Goal: Task Accomplishment & Management: Manage account settings

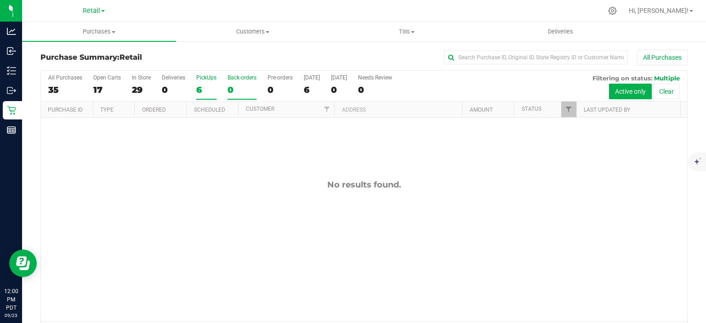
click at [199, 88] on div "6" at bounding box center [206, 90] width 20 height 11
click at [0, 0] on input "PickUps 6" at bounding box center [0, 0] width 0 height 0
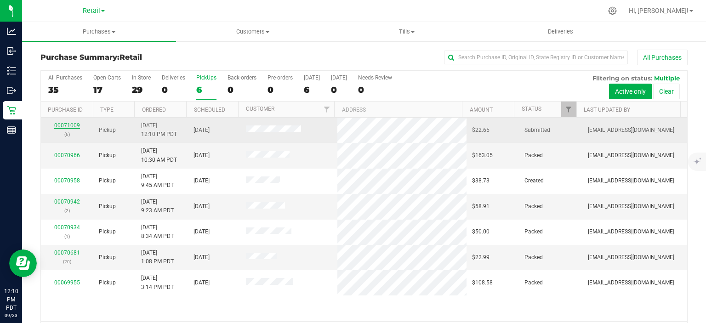
click at [64, 125] on link "00071009" at bounding box center [67, 125] width 26 height 6
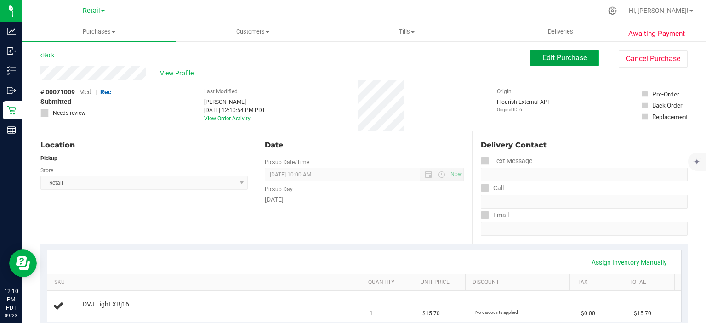
click at [558, 54] on span "Edit Purchase" at bounding box center [564, 57] width 45 height 9
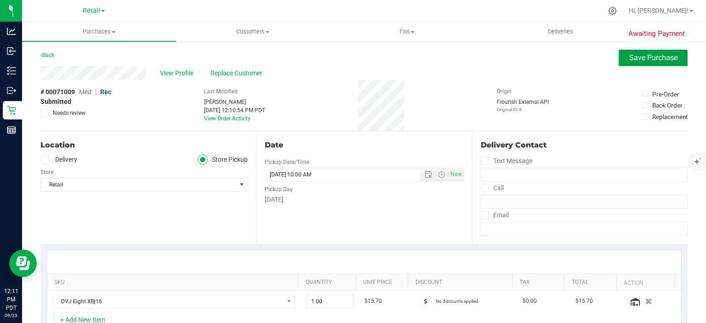
click at [646, 61] on span "Save Purchase" at bounding box center [653, 57] width 48 height 9
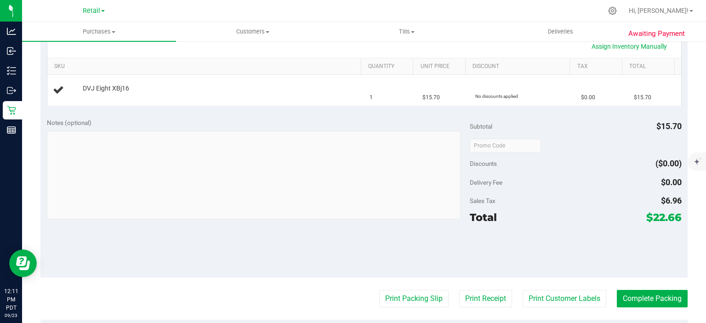
scroll to position [220, 0]
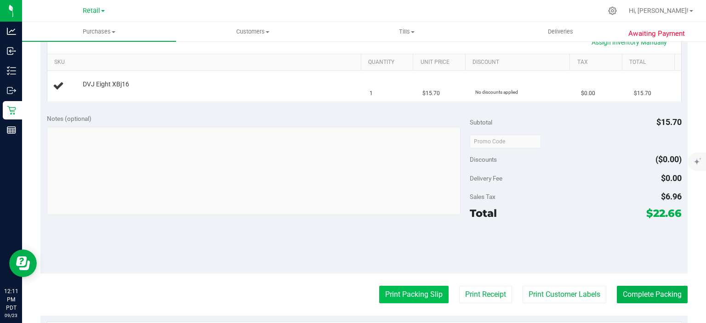
click at [409, 294] on button "Print Packing Slip" at bounding box center [413, 294] width 69 height 17
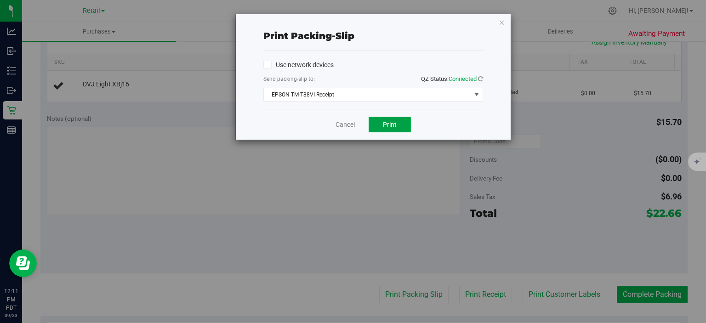
click at [395, 122] on span "Print" at bounding box center [390, 124] width 14 height 7
click at [502, 18] on icon "button" at bounding box center [502, 22] width 6 height 11
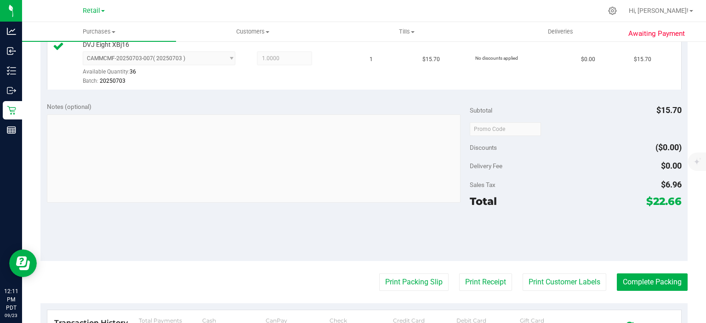
scroll to position [255, 0]
click at [645, 281] on button "Complete Packing" at bounding box center [652, 281] width 71 height 17
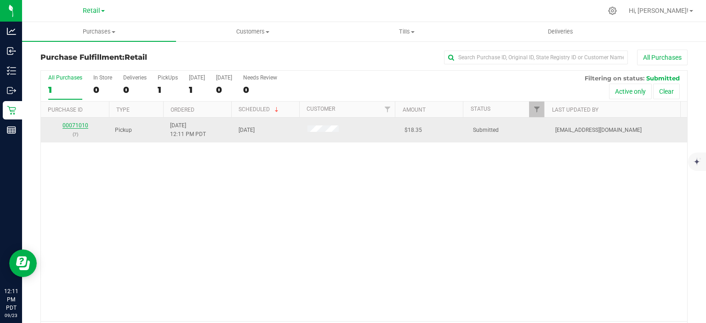
click at [80, 123] on link "00071010" at bounding box center [75, 125] width 26 height 6
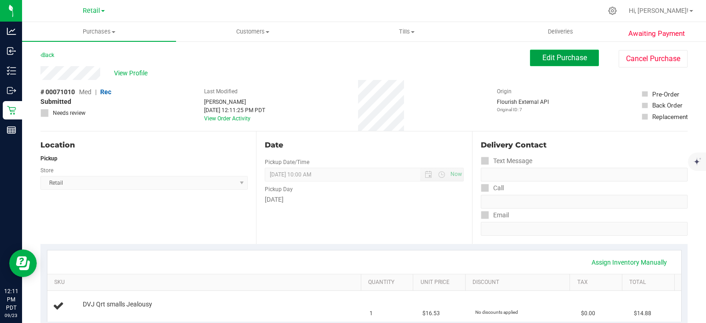
click at [564, 62] on span "Edit Purchase" at bounding box center [564, 57] width 45 height 9
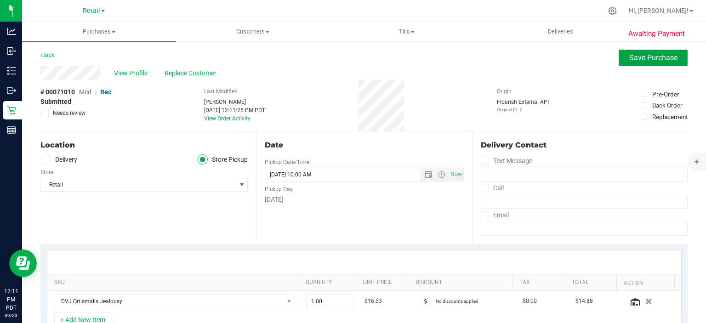
click at [635, 57] on span "Save Purchase" at bounding box center [653, 57] width 48 height 9
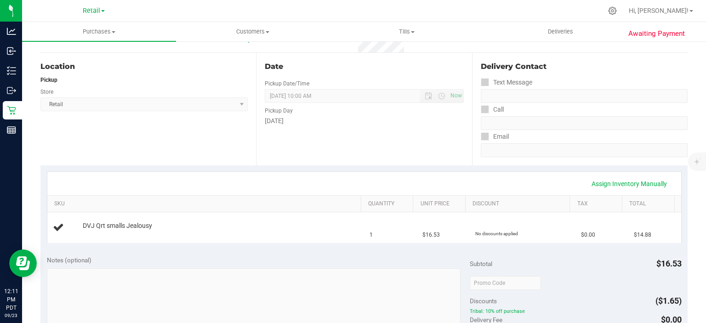
scroll to position [203, 0]
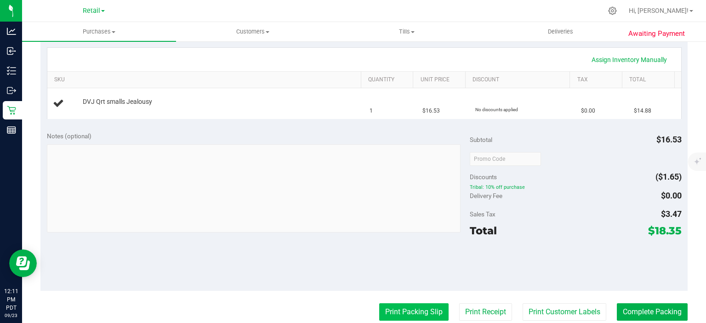
click at [409, 305] on button "Print Packing Slip" at bounding box center [413, 311] width 69 height 17
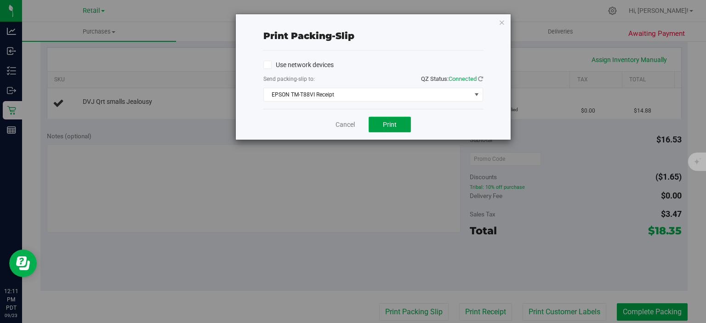
click at [391, 125] on span "Print" at bounding box center [390, 124] width 14 height 7
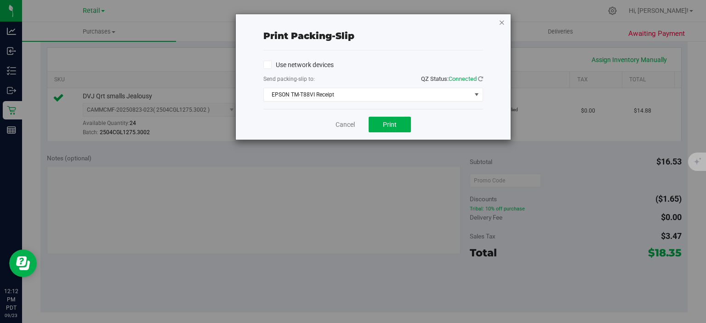
click at [502, 24] on icon "button" at bounding box center [502, 22] width 6 height 11
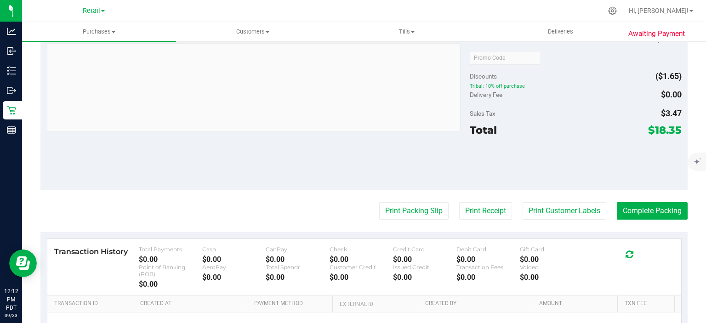
scroll to position [324, 0]
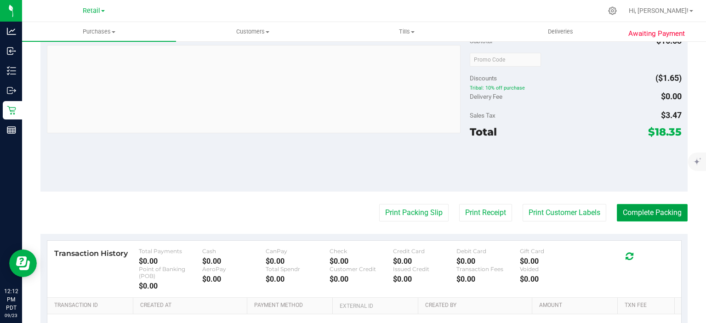
click at [656, 215] on button "Complete Packing" at bounding box center [652, 212] width 71 height 17
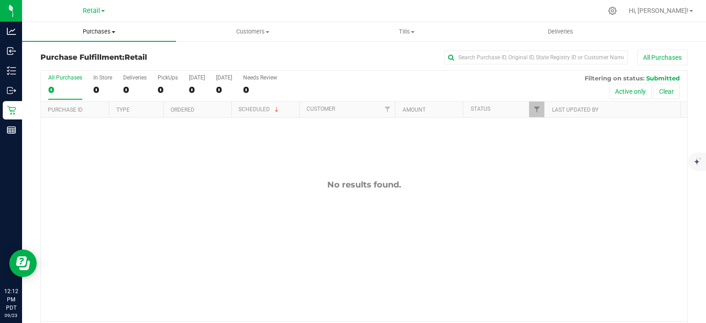
click at [97, 31] on span "Purchases" at bounding box center [99, 32] width 154 height 8
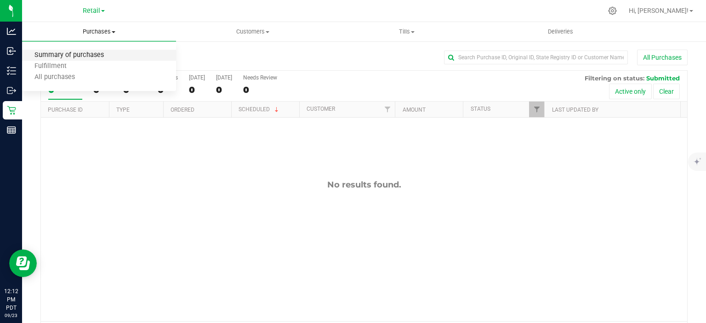
click at [87, 53] on span "Summary of purchases" at bounding box center [69, 55] width 94 height 8
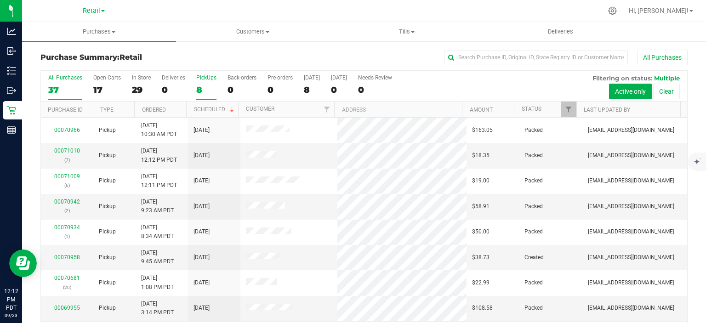
click at [202, 91] on div "8" at bounding box center [206, 90] width 20 height 11
click at [0, 0] on input "PickUps 8" at bounding box center [0, 0] width 0 height 0
click at [213, 109] on link "Scheduled" at bounding box center [215, 109] width 42 height 6
click at [232, 89] on div "0" at bounding box center [241, 90] width 29 height 11
click at [0, 0] on input "Back-orders 0" at bounding box center [0, 0] width 0 height 0
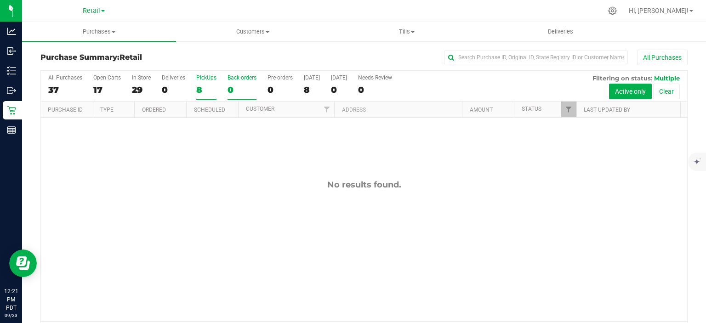
click at [200, 85] on div "8" at bounding box center [206, 90] width 20 height 11
click at [0, 0] on input "PickUps 8" at bounding box center [0, 0] width 0 height 0
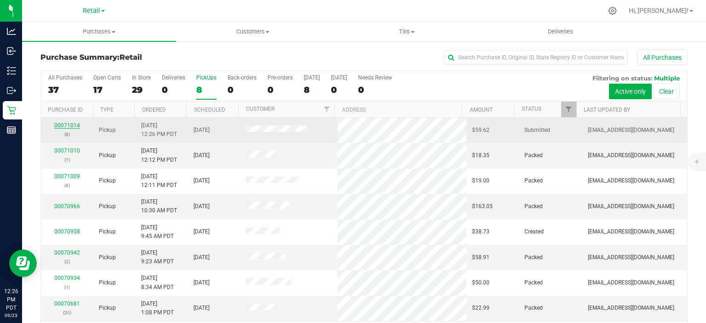
click at [68, 123] on link "00071014" at bounding box center [67, 125] width 26 height 6
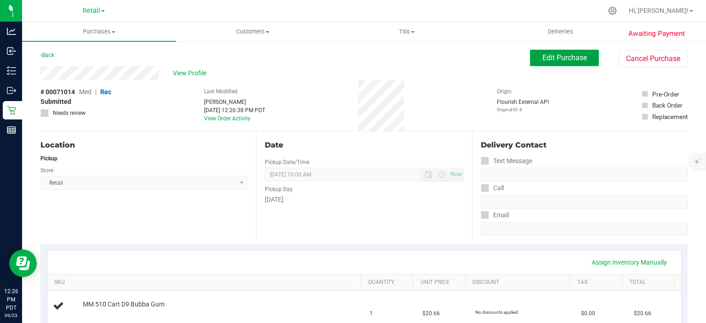
click at [548, 55] on span "Edit Purchase" at bounding box center [564, 57] width 45 height 9
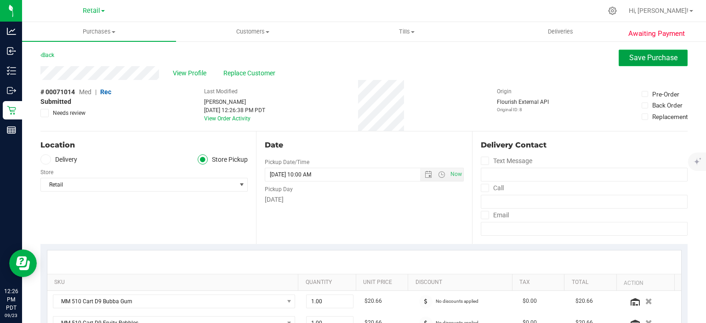
click at [658, 57] on span "Save Purchase" at bounding box center [653, 57] width 48 height 9
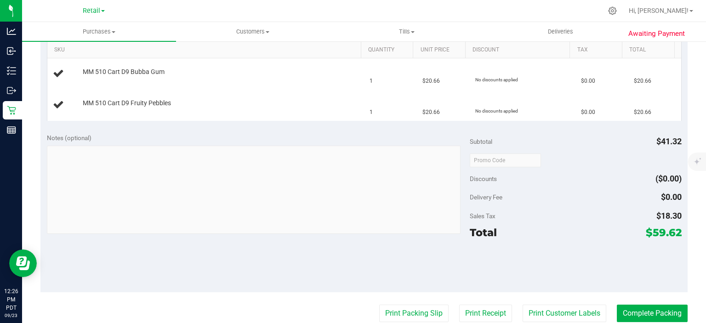
scroll to position [239, 0]
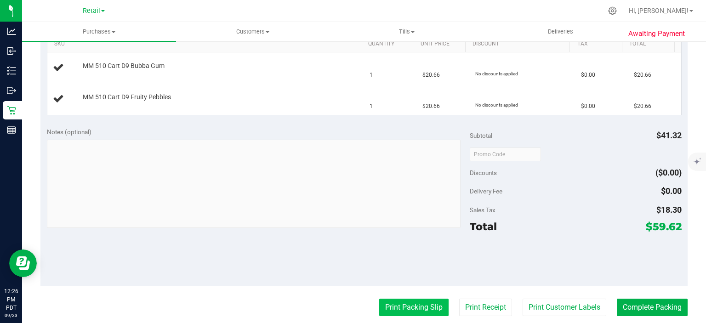
click at [402, 307] on button "Print Packing Slip" at bounding box center [413, 307] width 69 height 17
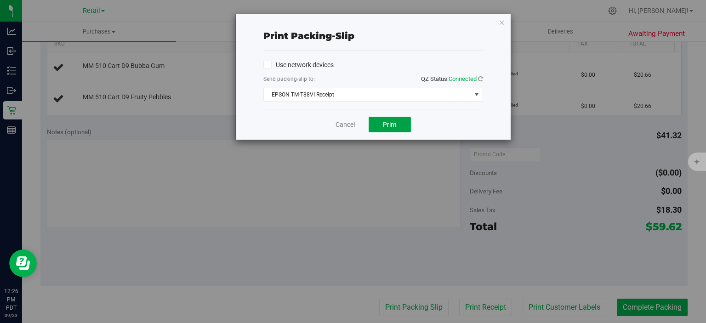
click at [390, 124] on span "Print" at bounding box center [390, 124] width 14 height 7
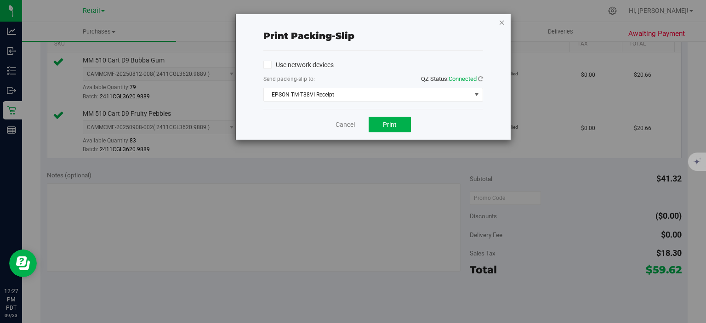
click at [502, 22] on icon "button" at bounding box center [502, 22] width 6 height 11
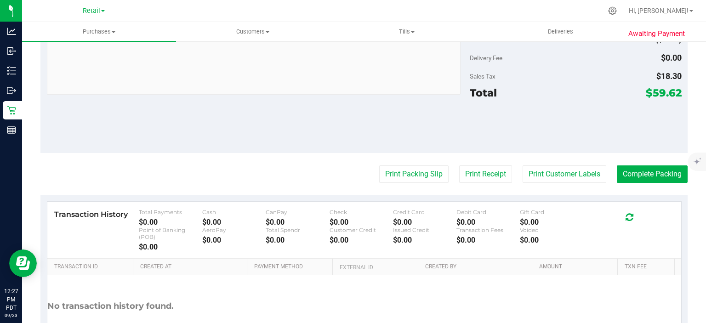
scroll to position [483, 0]
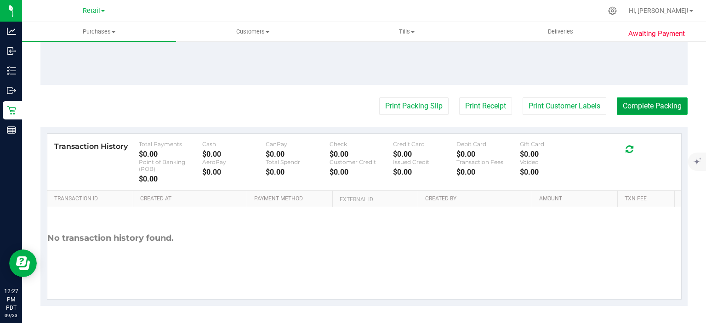
click at [661, 103] on button "Complete Packing" at bounding box center [652, 105] width 71 height 17
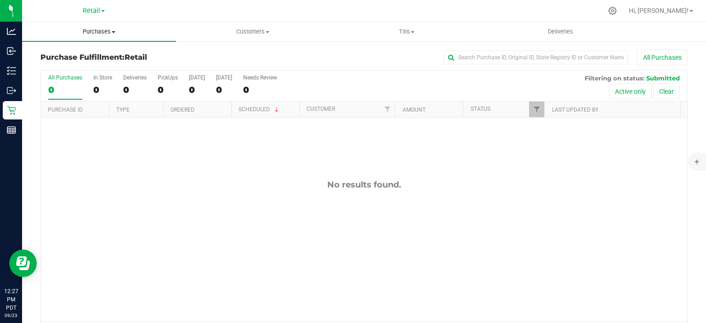
click at [114, 32] on span at bounding box center [114, 32] width 4 height 2
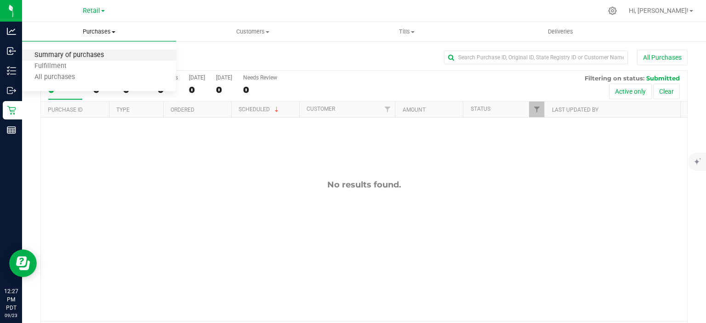
click at [100, 54] on span "Summary of purchases" at bounding box center [69, 55] width 94 height 8
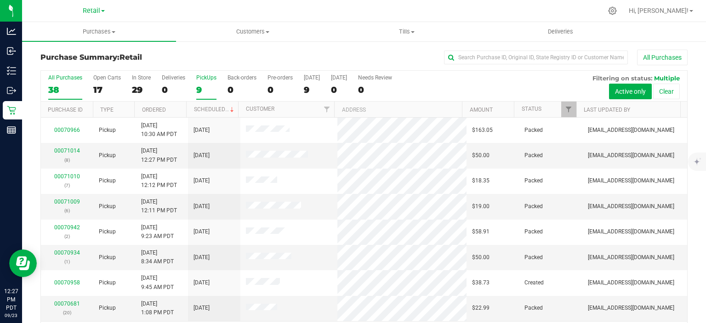
click at [204, 86] on div "9" at bounding box center [206, 90] width 20 height 11
click at [0, 0] on input "PickUps 9" at bounding box center [0, 0] width 0 height 0
click at [218, 108] on link "Scheduled" at bounding box center [215, 109] width 42 height 6
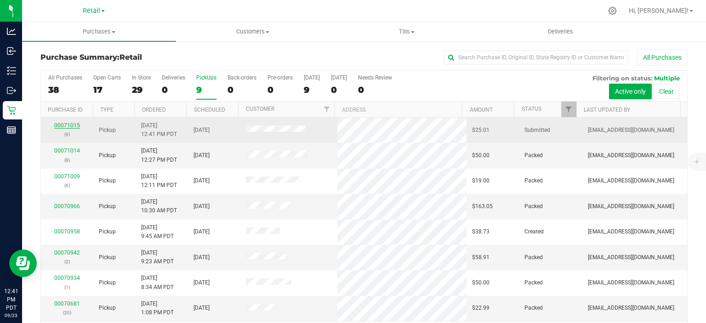
click at [63, 123] on link "00071015" at bounding box center [67, 125] width 26 height 6
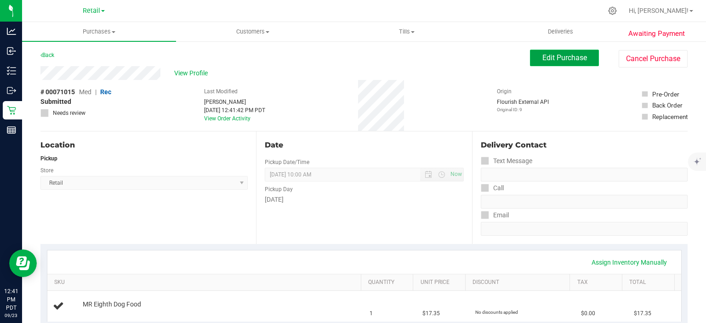
click at [551, 61] on span "Edit Purchase" at bounding box center [564, 57] width 45 height 9
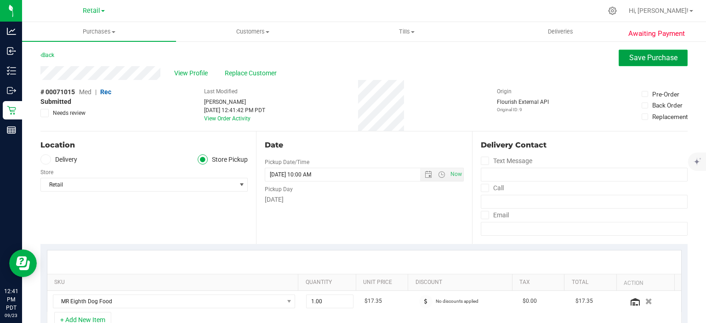
click at [643, 61] on span "Save Purchase" at bounding box center [653, 57] width 48 height 9
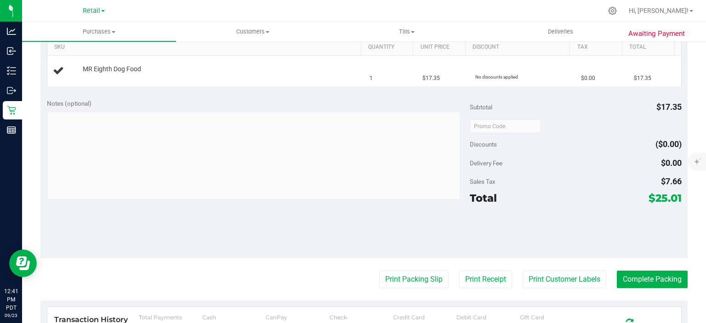
scroll to position [244, 0]
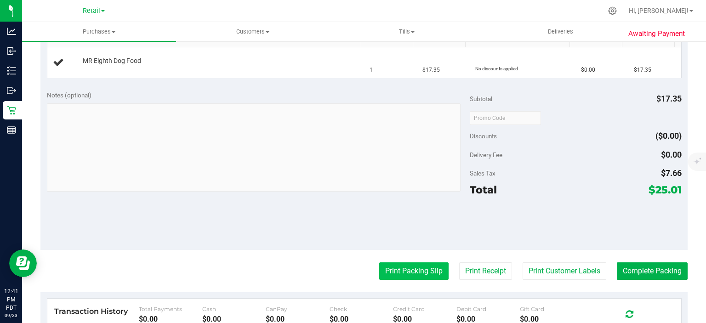
click at [401, 272] on button "Print Packing Slip" at bounding box center [413, 270] width 69 height 17
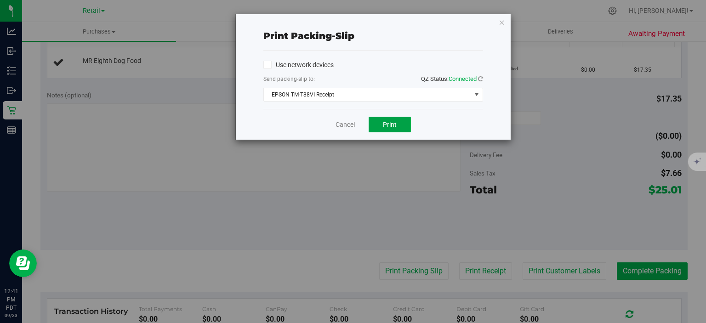
click at [392, 125] on span "Print" at bounding box center [390, 124] width 14 height 7
click at [501, 22] on icon "button" at bounding box center [502, 22] width 6 height 11
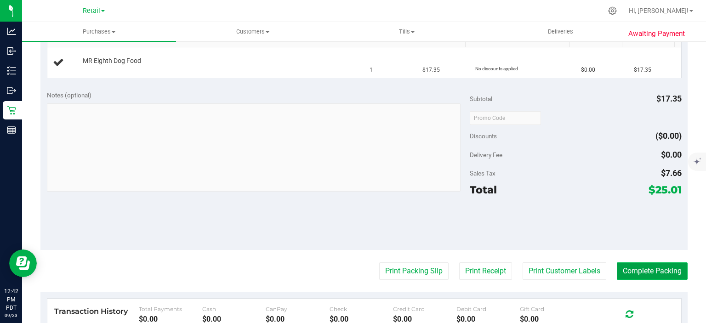
click at [650, 268] on button "Complete Packing" at bounding box center [652, 270] width 71 height 17
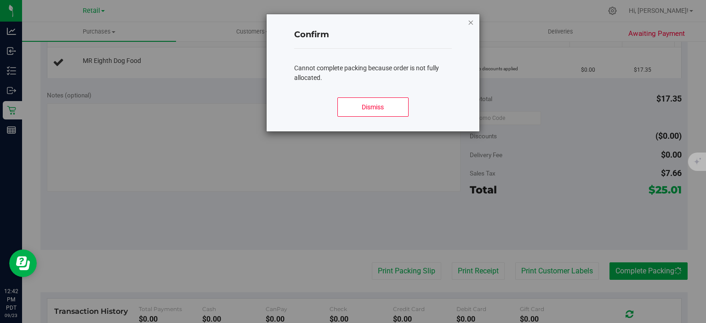
click at [471, 22] on icon "Close modal" at bounding box center [471, 22] width 6 height 11
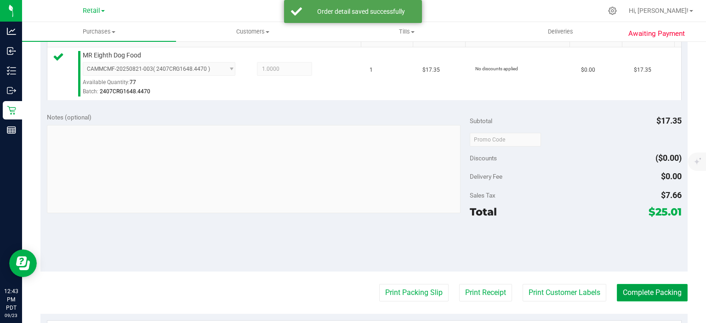
click at [654, 287] on button "Complete Packing" at bounding box center [652, 292] width 71 height 17
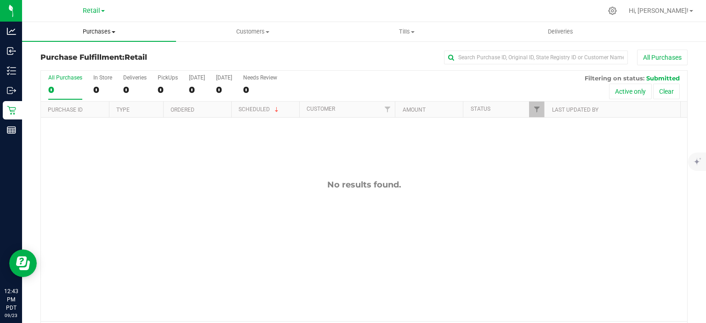
click at [112, 29] on span "Purchases" at bounding box center [99, 32] width 154 height 8
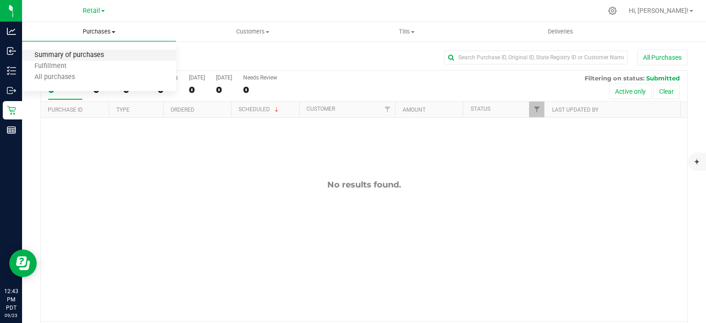
click at [94, 56] on span "Summary of purchases" at bounding box center [69, 55] width 94 height 8
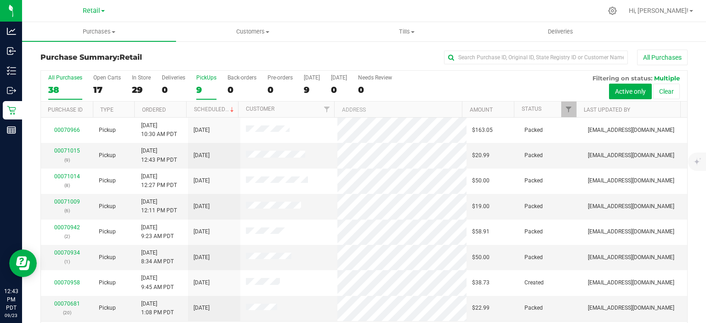
click at [199, 90] on div "9" at bounding box center [206, 90] width 20 height 11
click at [0, 0] on input "PickUps 9" at bounding box center [0, 0] width 0 height 0
click at [207, 107] on link "Scheduled" at bounding box center [215, 109] width 42 height 6
click at [236, 93] on div "0" at bounding box center [241, 90] width 29 height 11
click at [0, 0] on input "Back-orders 0" at bounding box center [0, 0] width 0 height 0
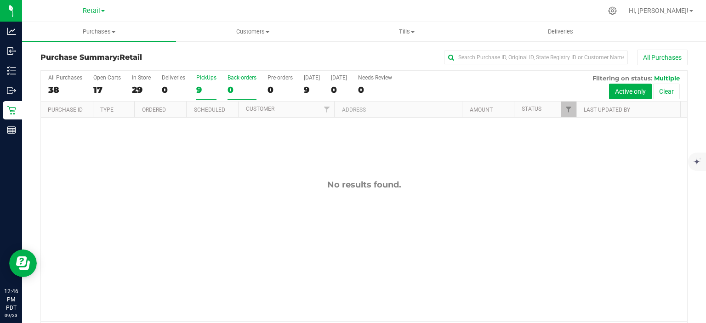
click at [199, 93] on div "9" at bounding box center [206, 90] width 20 height 11
click at [0, 0] on input "PickUps 9" at bounding box center [0, 0] width 0 height 0
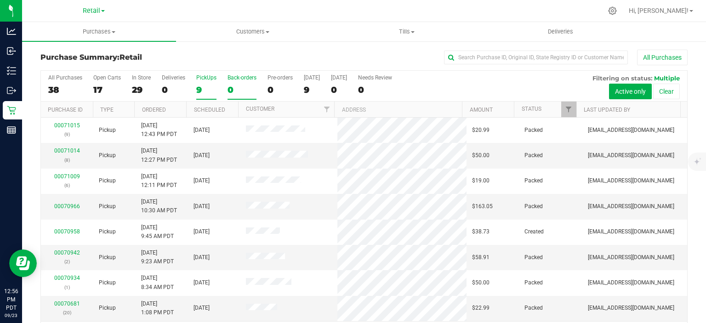
click at [235, 92] on div "0" at bounding box center [241, 90] width 29 height 11
click at [0, 0] on input "Back-orders 0" at bounding box center [0, 0] width 0 height 0
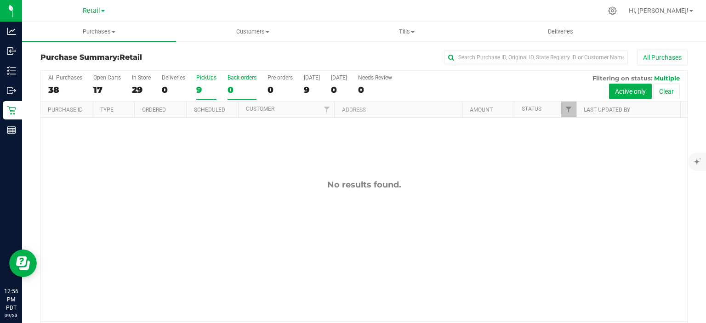
click at [200, 85] on div "9" at bounding box center [206, 90] width 20 height 11
click at [0, 0] on input "PickUps 9" at bounding box center [0, 0] width 0 height 0
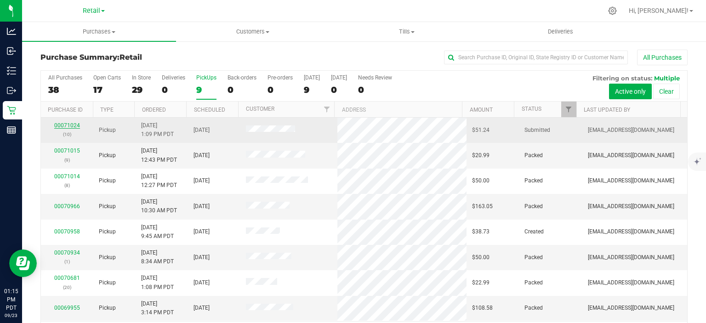
click at [58, 125] on link "00071024" at bounding box center [67, 125] width 26 height 6
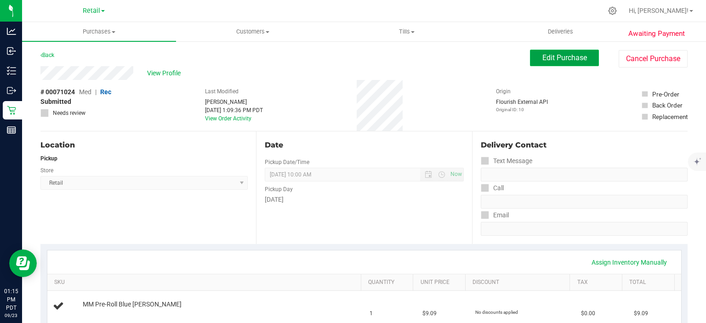
click at [562, 56] on span "Edit Purchase" at bounding box center [564, 57] width 45 height 9
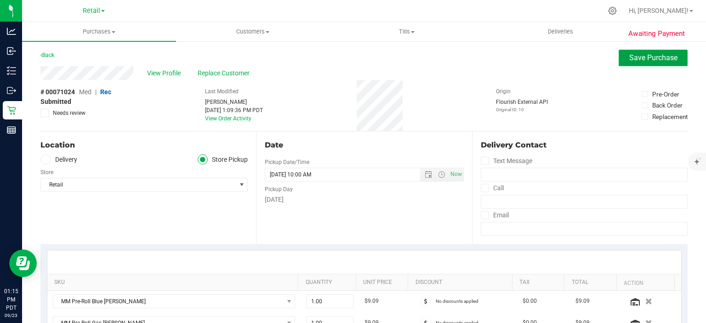
click at [653, 60] on span "Save Purchase" at bounding box center [653, 57] width 48 height 9
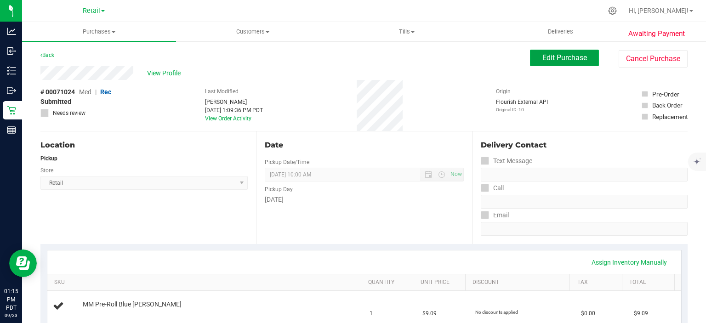
click at [572, 55] on span "Edit Purchase" at bounding box center [564, 57] width 45 height 9
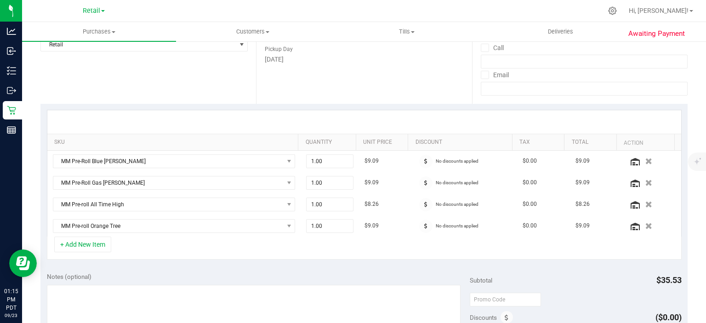
scroll to position [148, 0]
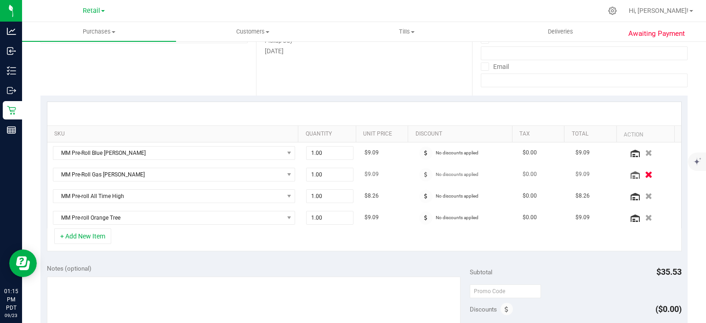
click at [645, 176] on icon "button" at bounding box center [649, 174] width 8 height 7
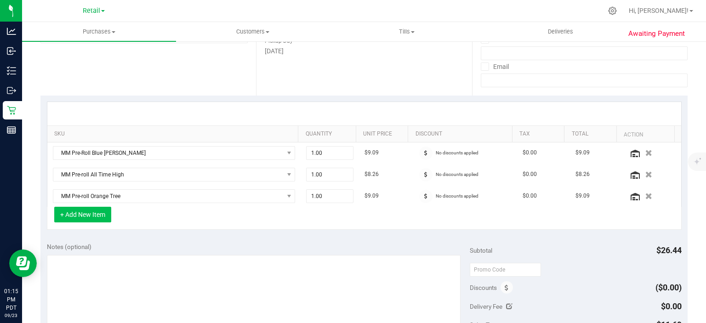
click at [93, 211] on button "+ Add New Item" at bounding box center [82, 215] width 57 height 16
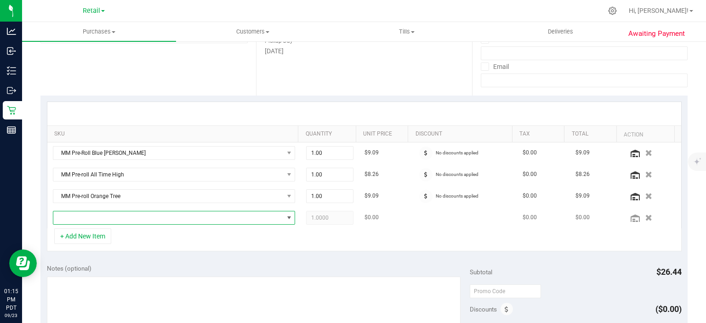
click at [285, 216] on span "NO DATA FOUND" at bounding box center [288, 217] width 7 height 7
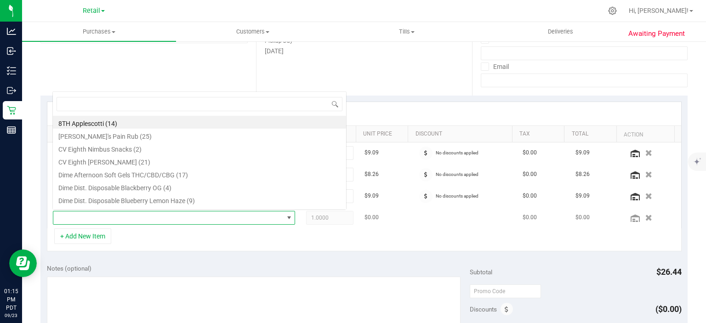
scroll to position [13, 234]
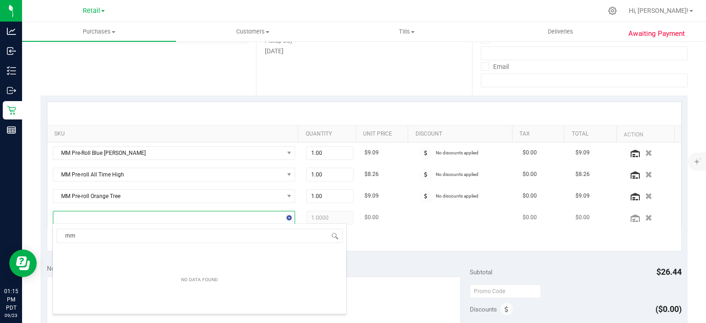
type input "m"
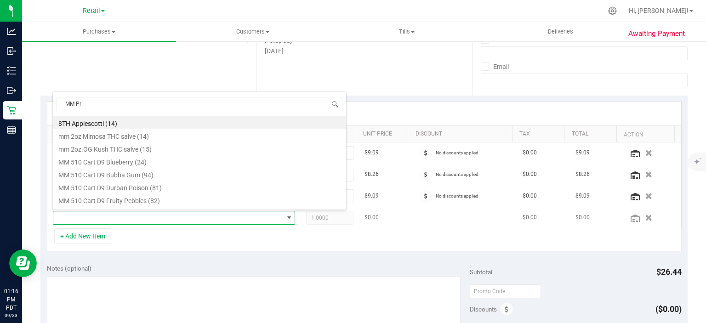
type input "MM Pre"
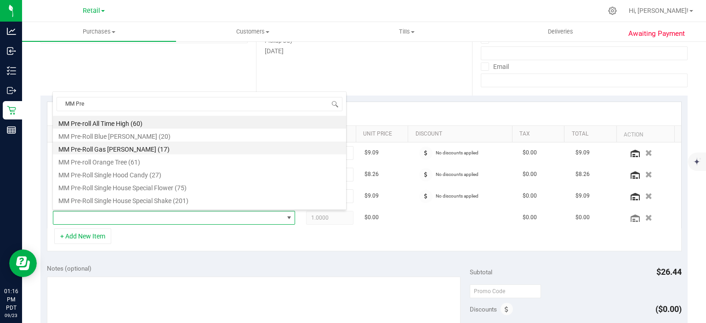
click at [112, 149] on li "MM Pre-Roll Gas [PERSON_NAME] (17)" at bounding box center [199, 148] width 293 height 13
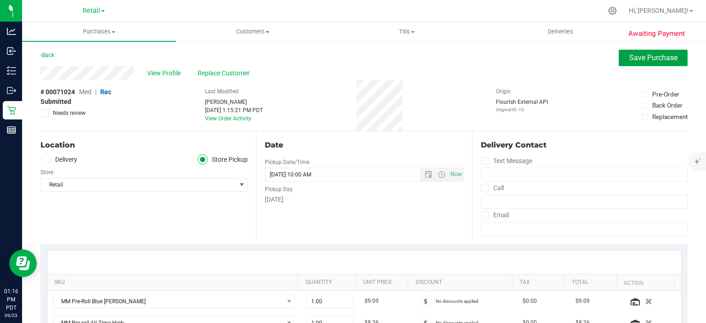
click at [642, 60] on span "Save Purchase" at bounding box center [653, 57] width 48 height 9
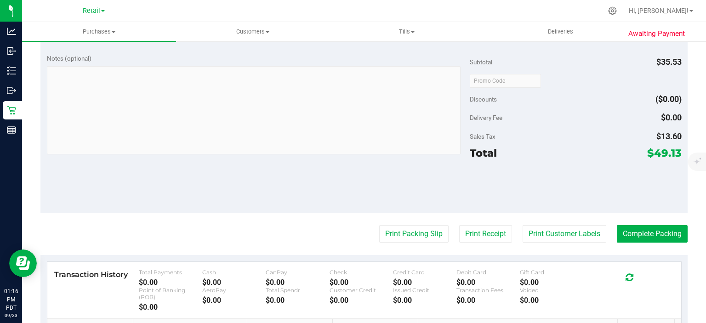
scroll to position [382, 0]
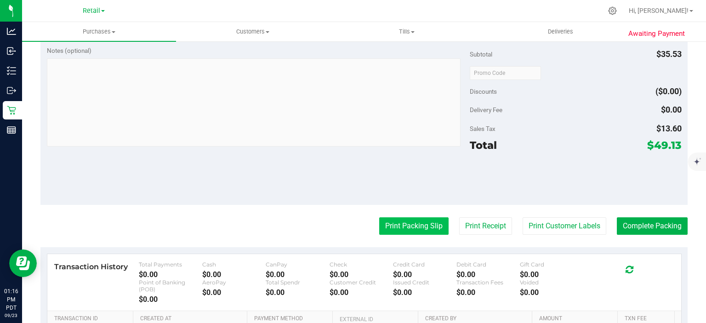
click at [410, 226] on button "Print Packing Slip" at bounding box center [413, 225] width 69 height 17
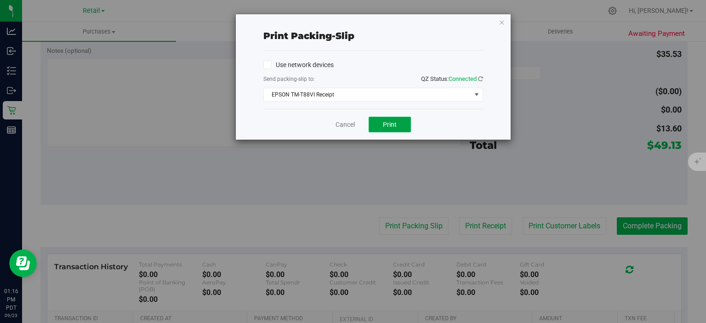
click at [393, 119] on button "Print" at bounding box center [390, 125] width 42 height 16
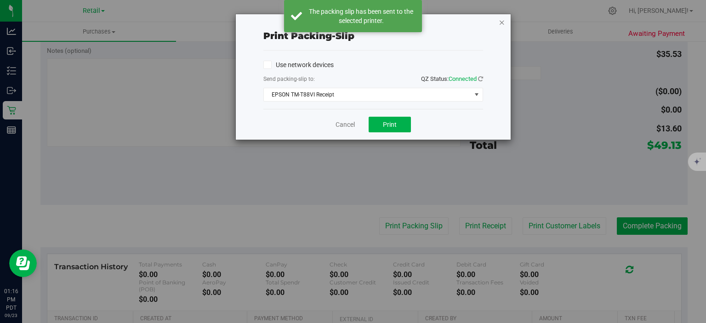
click at [502, 22] on icon "button" at bounding box center [502, 22] width 6 height 11
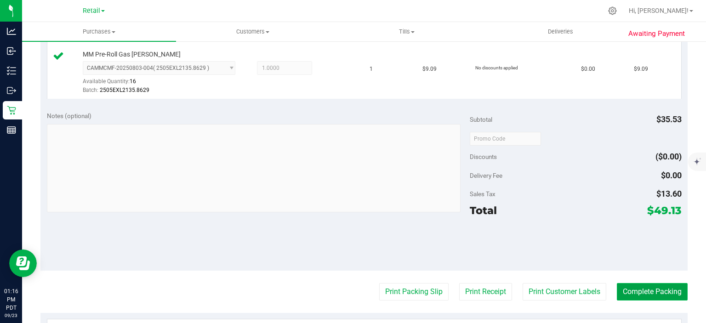
click at [652, 284] on button "Complete Packing" at bounding box center [652, 291] width 71 height 17
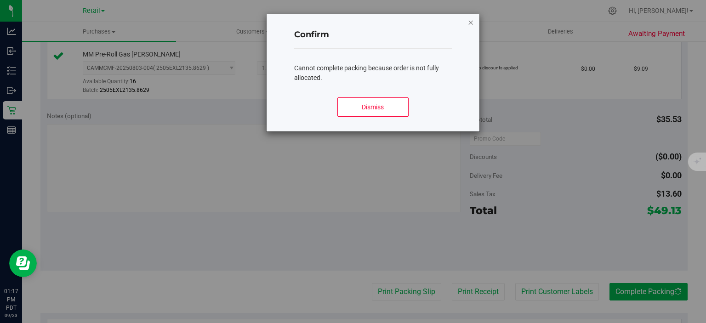
click at [471, 19] on icon "Close modal" at bounding box center [471, 22] width 6 height 11
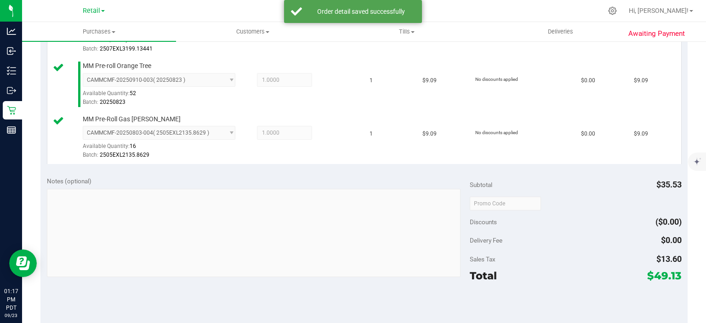
scroll to position [381, 0]
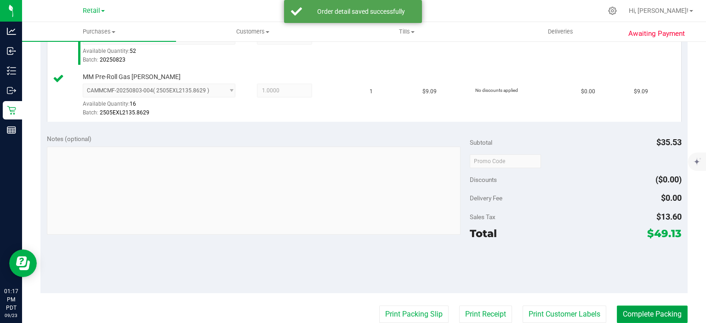
click at [648, 311] on button "Complete Packing" at bounding box center [652, 314] width 71 height 17
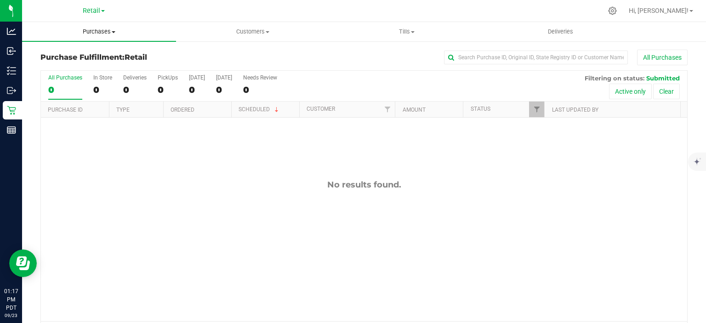
click at [108, 33] on span "Purchases" at bounding box center [99, 32] width 154 height 8
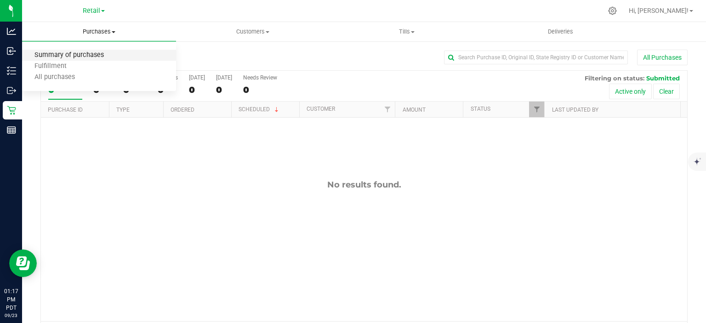
click at [94, 54] on span "Summary of purchases" at bounding box center [69, 55] width 94 height 8
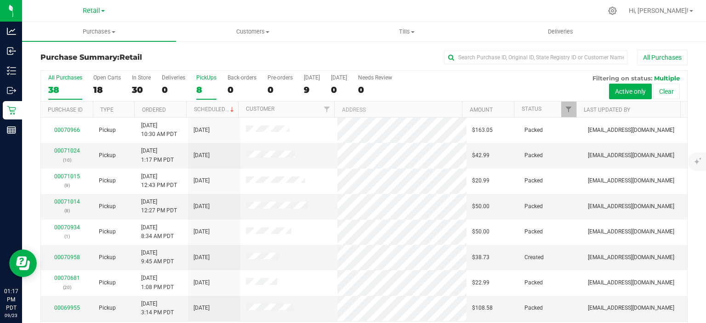
click at [201, 86] on div "8" at bounding box center [206, 90] width 20 height 11
click at [0, 0] on input "PickUps 8" at bounding box center [0, 0] width 0 height 0
click at [208, 107] on link "Scheduled" at bounding box center [215, 109] width 42 height 6
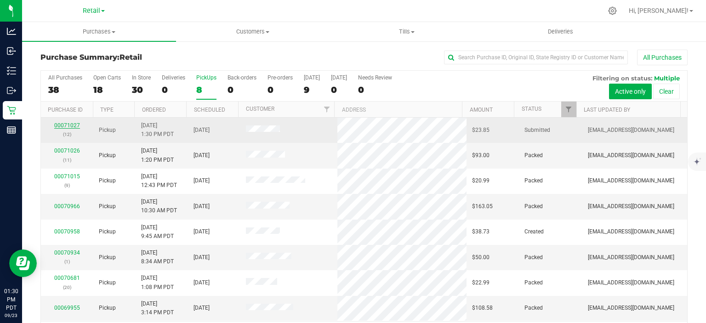
click at [71, 126] on link "00071027" at bounding box center [67, 125] width 26 height 6
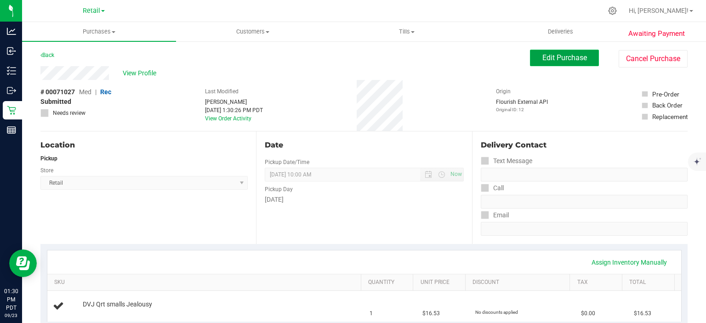
click at [560, 58] on span "Edit Purchase" at bounding box center [564, 57] width 45 height 9
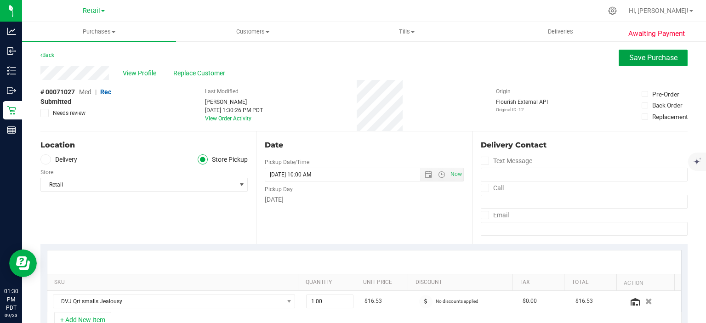
click at [652, 65] on button "Save Purchase" at bounding box center [653, 58] width 69 height 17
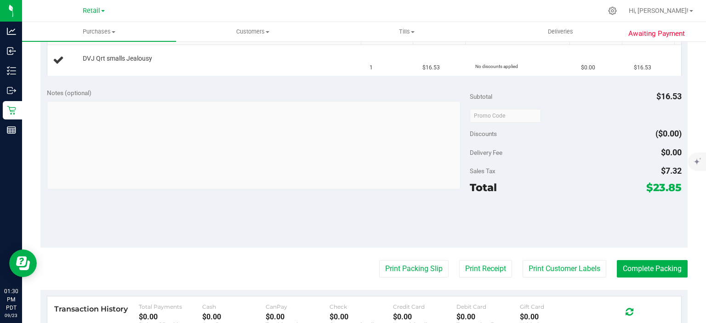
scroll to position [247, 0]
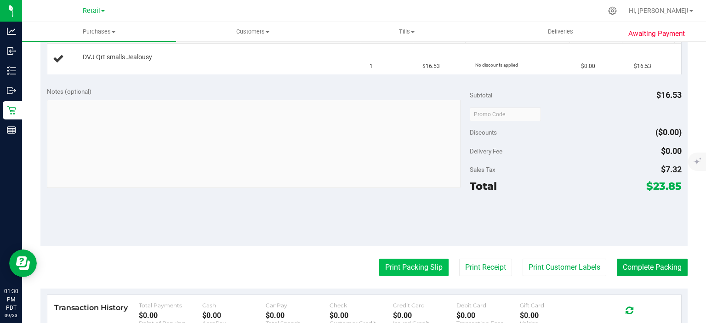
click at [403, 268] on button "Print Packing Slip" at bounding box center [413, 267] width 69 height 17
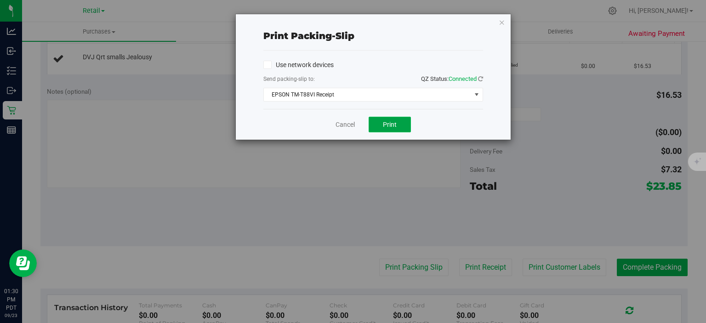
click at [397, 123] on button "Print" at bounding box center [390, 125] width 42 height 16
click at [499, 22] on icon "button" at bounding box center [502, 22] width 6 height 11
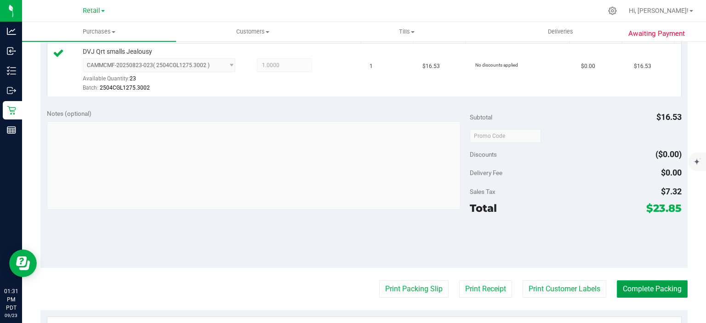
click at [656, 281] on button "Complete Packing" at bounding box center [652, 288] width 71 height 17
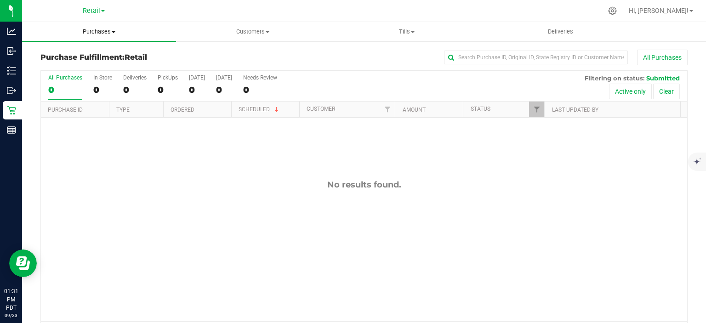
click at [105, 26] on uib-tab-heading "Purchases Summary of purchases Fulfillment All purchases" at bounding box center [99, 31] width 154 height 19
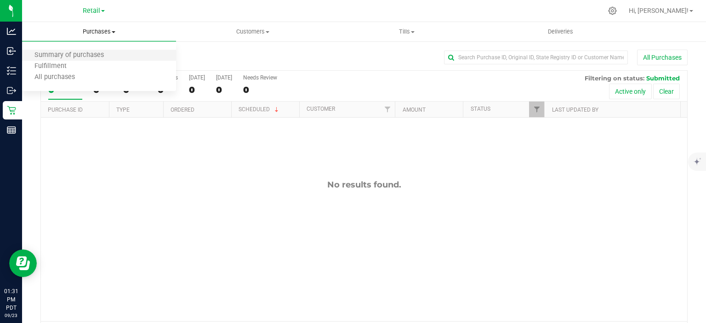
click at [80, 51] on li "Summary of purchases" at bounding box center [99, 55] width 154 height 11
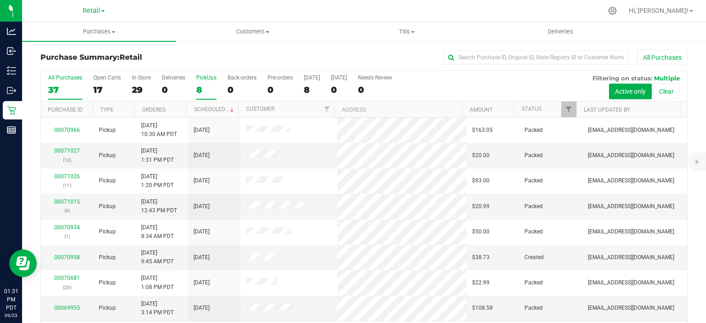
click at [199, 92] on div "8" at bounding box center [206, 90] width 20 height 11
click at [0, 0] on input "PickUps 8" at bounding box center [0, 0] width 0 height 0
click at [213, 107] on link "Scheduled" at bounding box center [215, 109] width 42 height 6
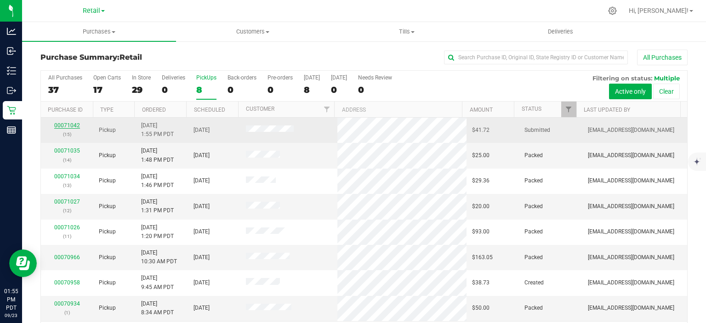
click at [70, 123] on link "00071042" at bounding box center [67, 125] width 26 height 6
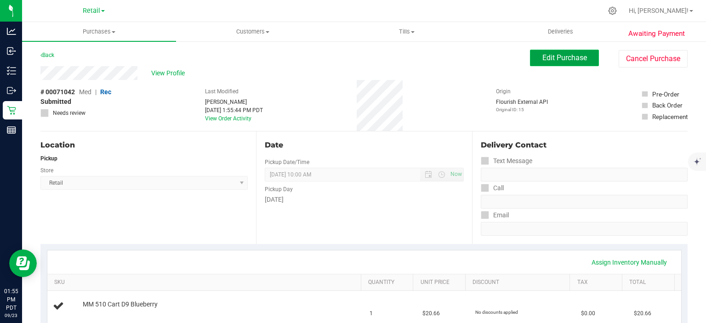
click at [562, 57] on span "Edit Purchase" at bounding box center [564, 57] width 45 height 9
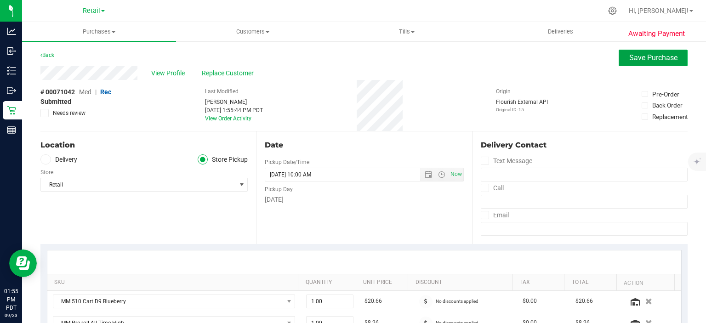
click at [639, 59] on span "Save Purchase" at bounding box center [653, 57] width 48 height 9
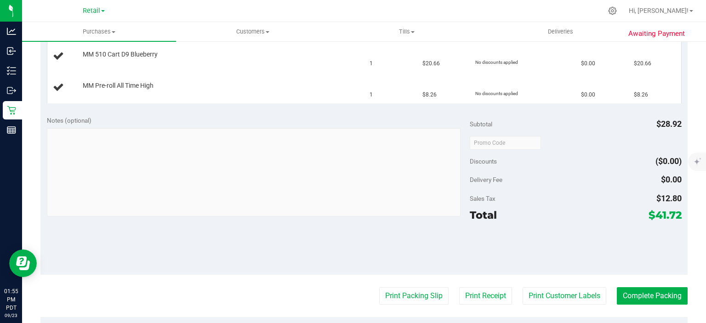
scroll to position [250, 0]
click at [409, 296] on button "Print Packing Slip" at bounding box center [413, 295] width 69 height 17
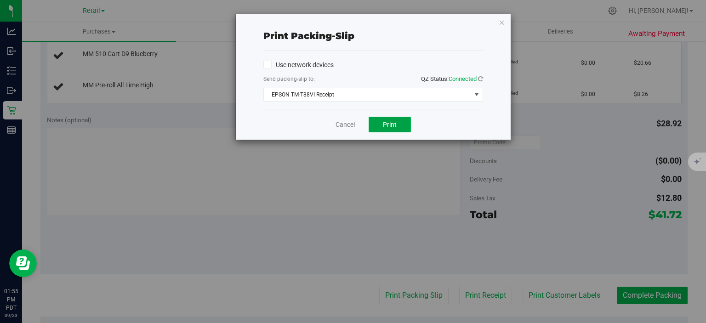
click at [399, 125] on button "Print" at bounding box center [390, 125] width 42 height 16
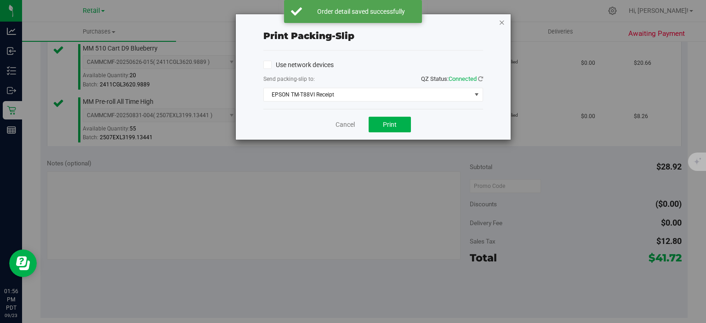
click at [504, 20] on icon "button" at bounding box center [502, 22] width 6 height 11
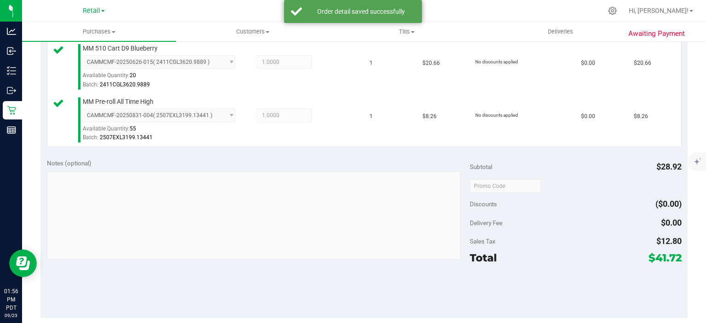
scroll to position [415, 0]
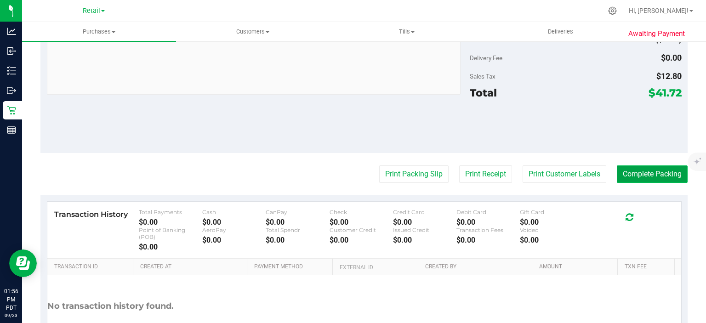
click at [636, 174] on button "Complete Packing" at bounding box center [652, 173] width 71 height 17
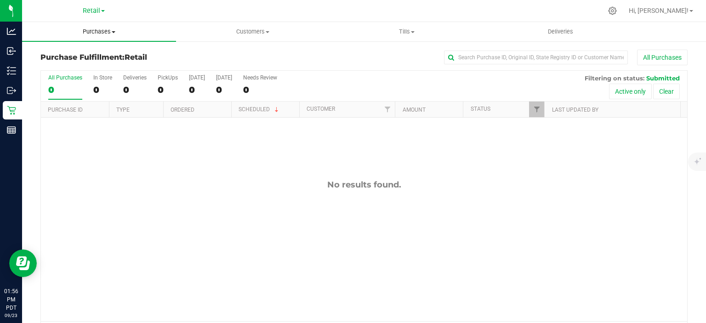
click at [107, 32] on span "Purchases" at bounding box center [99, 32] width 154 height 8
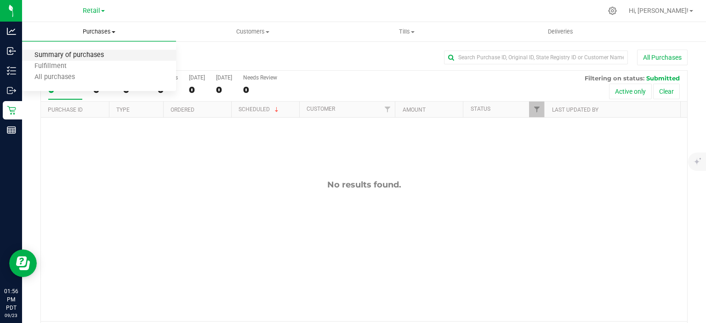
click at [91, 57] on span "Summary of purchases" at bounding box center [69, 55] width 94 height 8
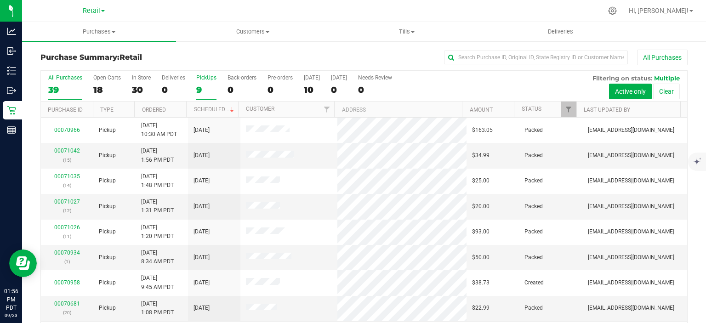
click at [198, 86] on div "9" at bounding box center [206, 90] width 20 height 11
click at [0, 0] on input "PickUps 9" at bounding box center [0, 0] width 0 height 0
click at [217, 108] on link "Scheduled" at bounding box center [215, 109] width 42 height 6
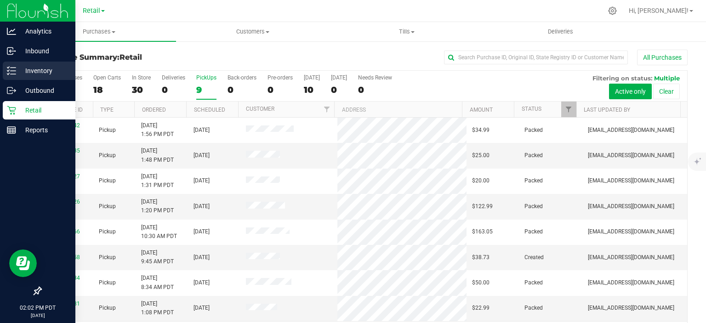
click at [13, 71] on line at bounding box center [13, 71] width 5 height 0
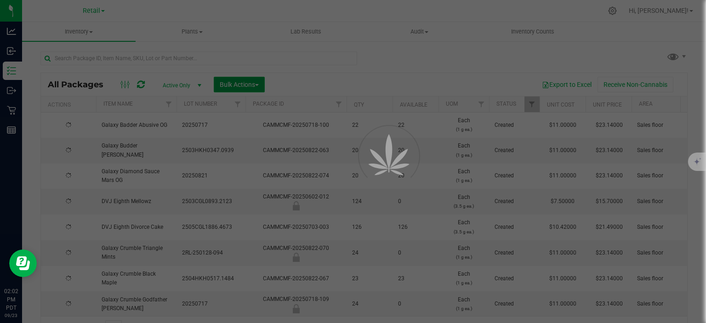
click at [259, 85] on span "button" at bounding box center [257, 85] width 4 height 2
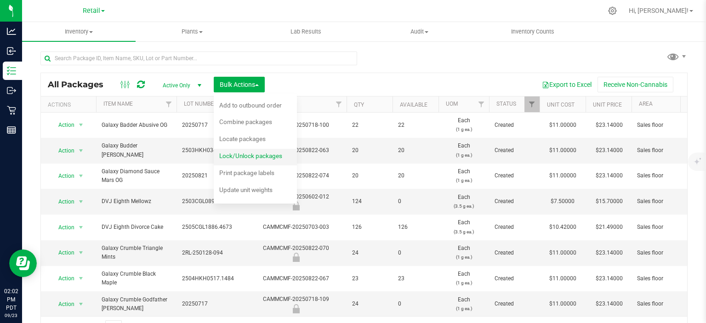
click at [272, 154] on span "Lock/Unlock packages" at bounding box center [250, 155] width 63 height 7
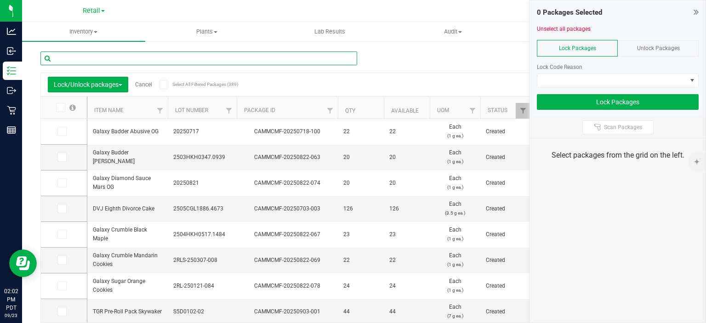
click at [143, 57] on input "text" at bounding box center [198, 58] width 317 height 14
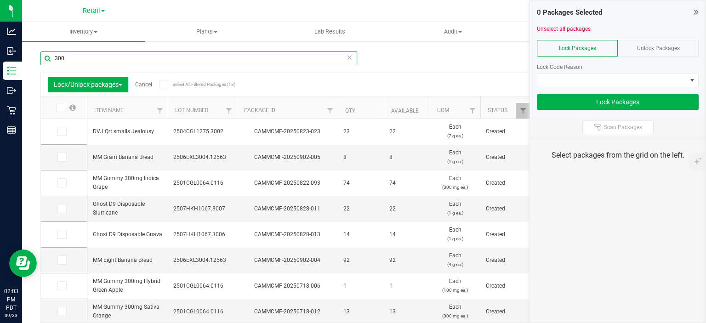
click at [342, 58] on input "300" at bounding box center [198, 58] width 317 height 14
type input "300"
click at [346, 57] on icon at bounding box center [349, 56] width 6 height 11
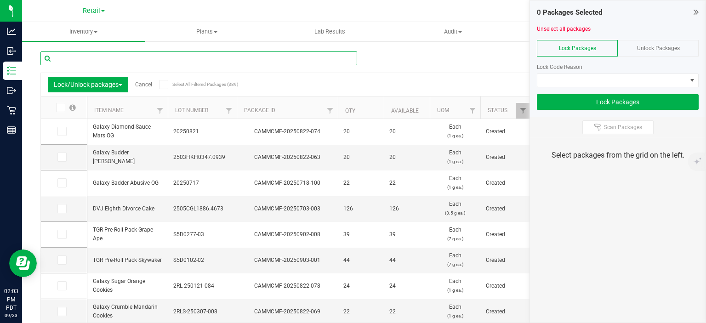
click at [108, 57] on input "text" at bounding box center [198, 58] width 317 height 14
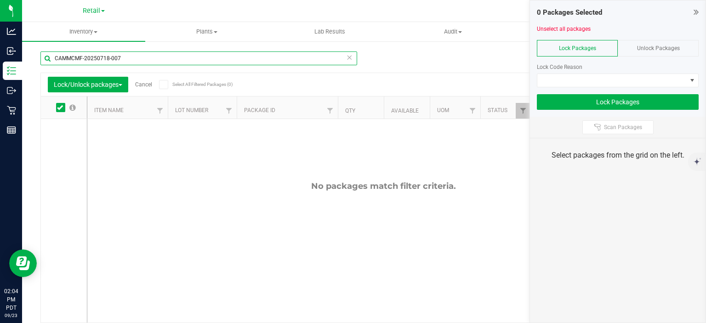
type input "CAMMCMF-20250718-007"
click at [665, 46] on span "Unlock Packages" at bounding box center [658, 48] width 43 height 6
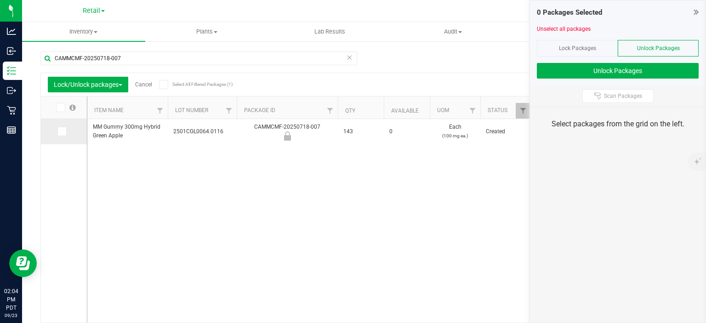
click at [61, 131] on icon at bounding box center [61, 131] width 6 height 0
click at [0, 0] on input "checkbox" at bounding box center [0, 0] width 0 height 0
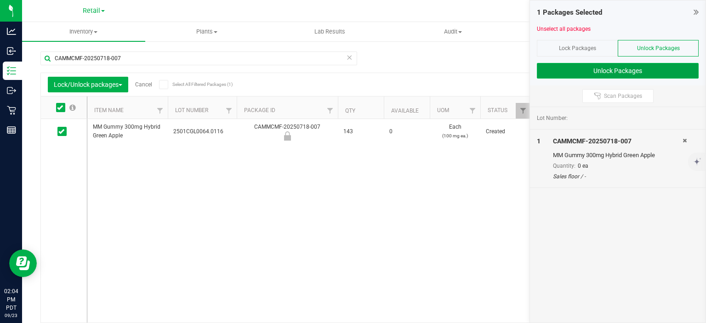
click at [606, 68] on button "Unlock Packages" at bounding box center [618, 71] width 162 height 16
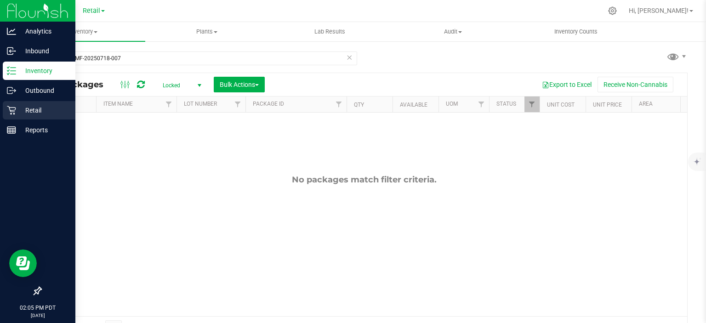
click at [15, 113] on icon at bounding box center [11, 110] width 9 height 9
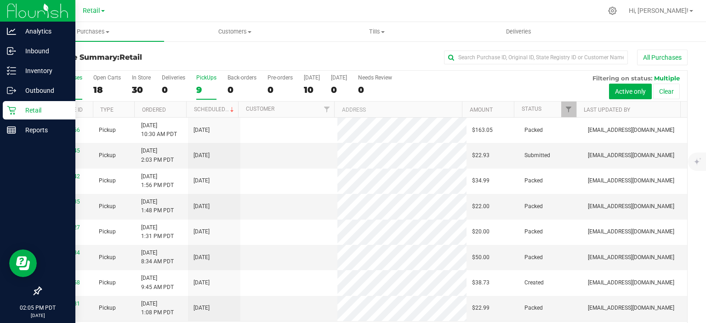
click at [199, 88] on div "9" at bounding box center [206, 90] width 20 height 11
click at [0, 0] on input "PickUps 9" at bounding box center [0, 0] width 0 height 0
click at [218, 108] on link "Scheduled" at bounding box center [215, 109] width 42 height 6
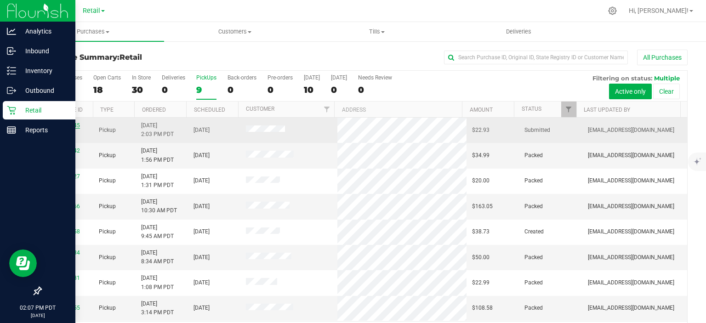
click at [67, 125] on link "00071045" at bounding box center [67, 125] width 26 height 6
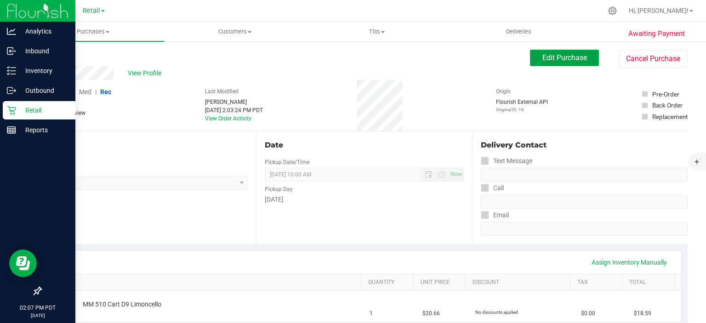
click at [567, 57] on span "Edit Purchase" at bounding box center [564, 57] width 45 height 9
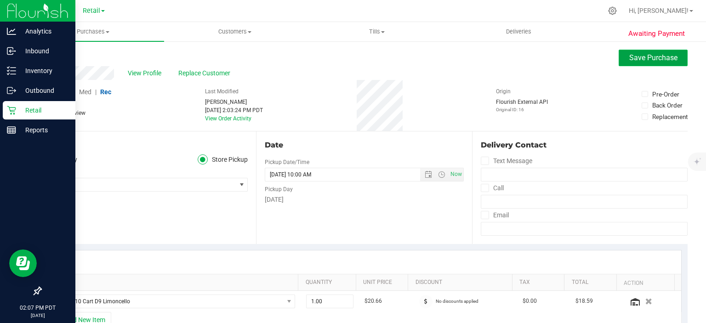
click at [643, 57] on span "Save Purchase" at bounding box center [653, 57] width 48 height 9
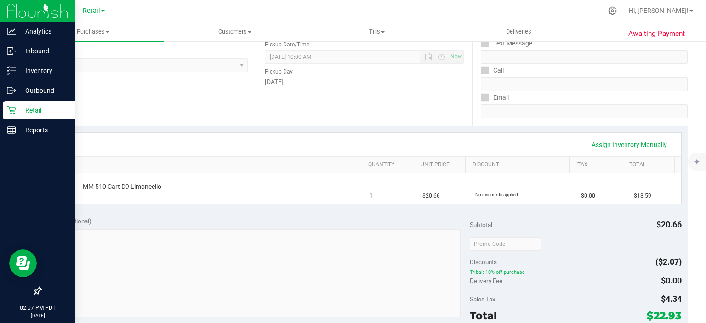
scroll to position [222, 0]
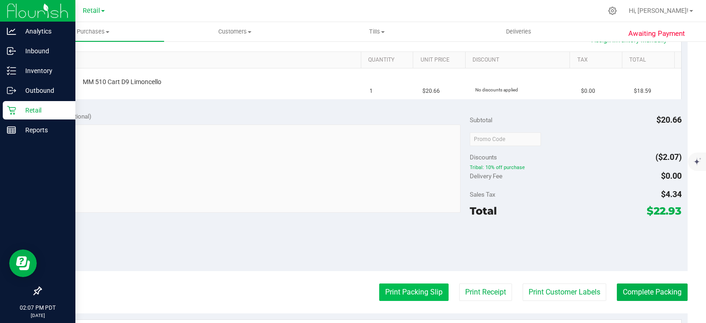
click at [406, 287] on button "Print Packing Slip" at bounding box center [413, 292] width 69 height 17
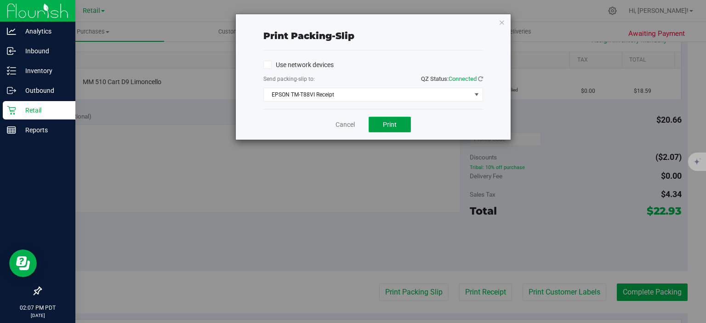
click at [396, 126] on span "Print" at bounding box center [390, 124] width 14 height 7
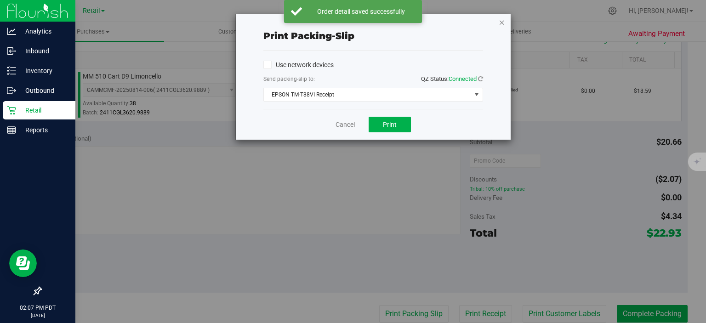
click at [502, 23] on icon "button" at bounding box center [502, 22] width 6 height 11
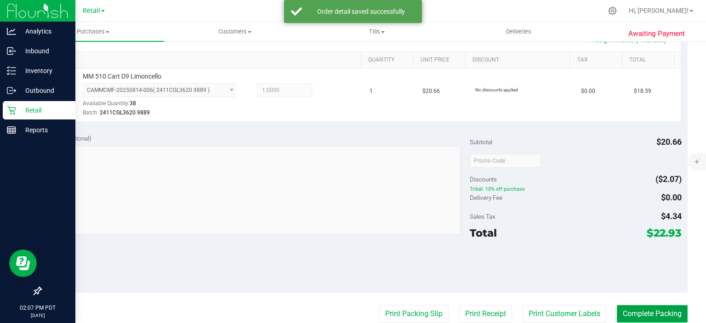
click at [636, 307] on button "Complete Packing" at bounding box center [652, 313] width 71 height 17
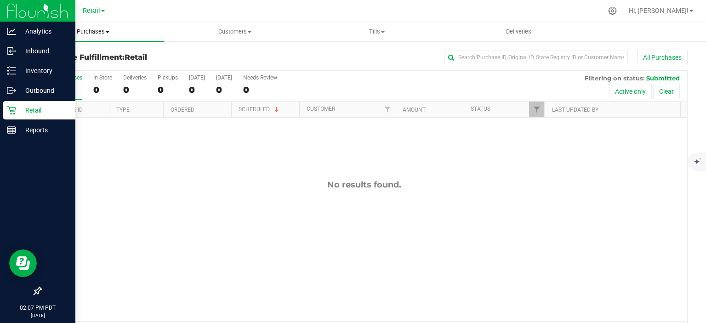
click at [97, 28] on span "Purchases" at bounding box center [93, 32] width 142 height 8
click at [87, 52] on span "Summary of purchases" at bounding box center [69, 55] width 94 height 8
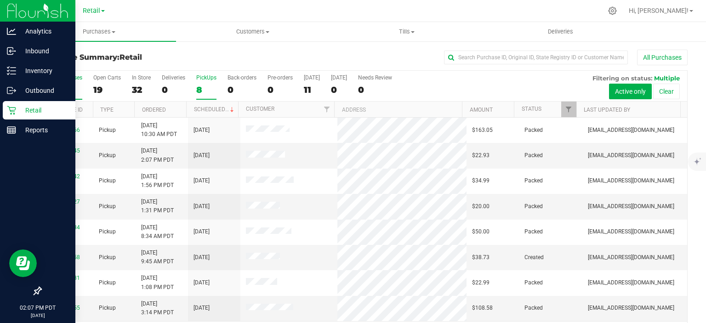
click at [199, 90] on div "8" at bounding box center [206, 90] width 20 height 11
click at [0, 0] on input "PickUps 8" at bounding box center [0, 0] width 0 height 0
click at [200, 108] on link "Scheduled" at bounding box center [215, 109] width 42 height 6
click at [617, 11] on icon at bounding box center [613, 11] width 10 height 10
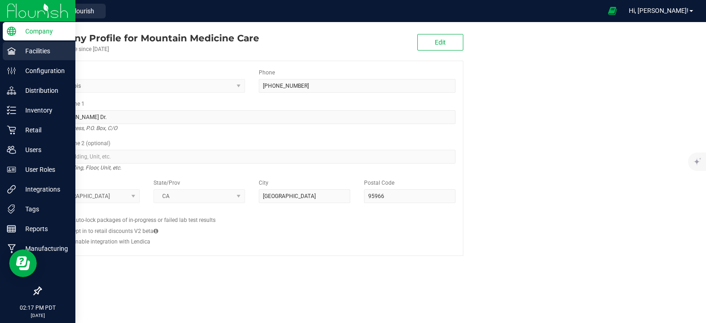
click at [14, 51] on icon at bounding box center [11, 50] width 9 height 9
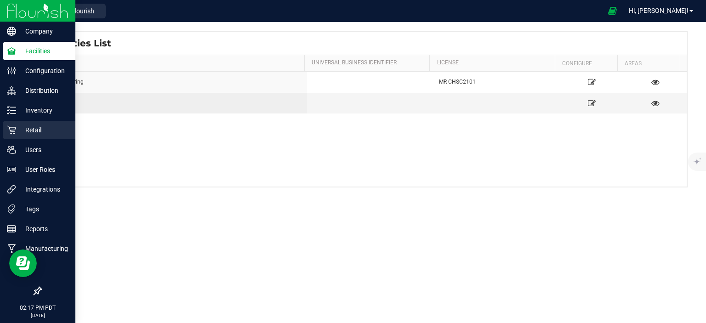
click at [35, 126] on p "Retail" at bounding box center [43, 130] width 55 height 11
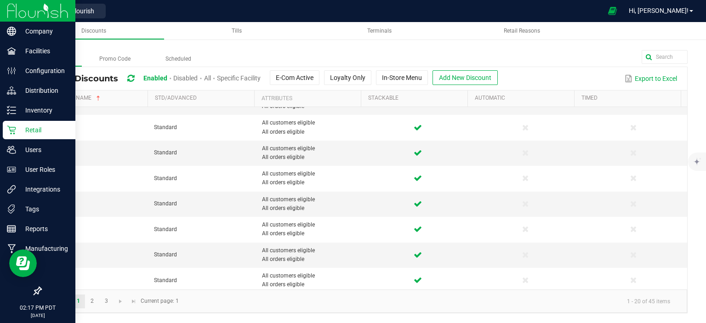
scroll to position [104, 0]
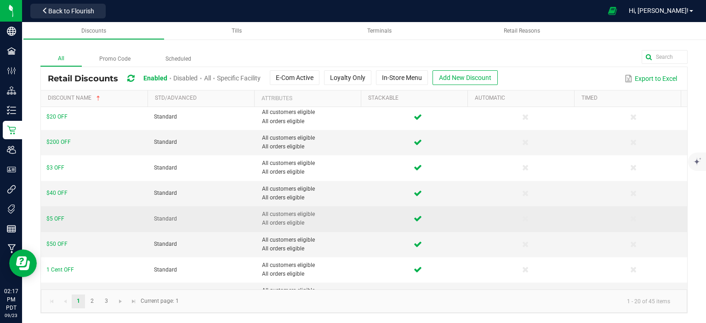
click at [364, 219] on td at bounding box center [418, 218] width 108 height 25
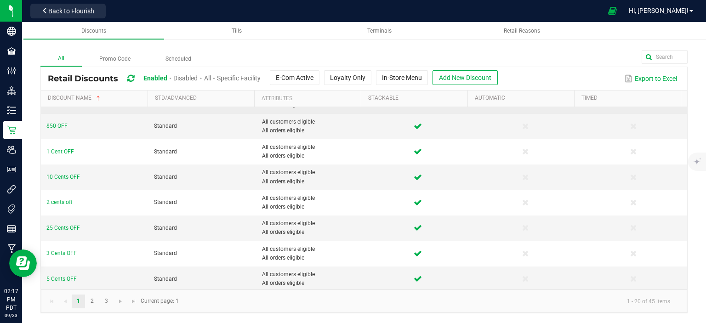
scroll to position [324, 0]
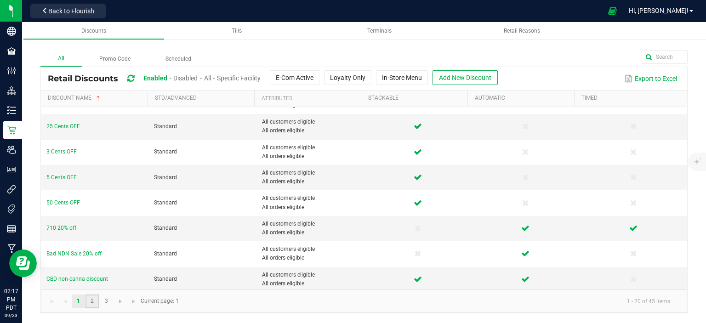
click at [92, 301] on link "2" at bounding box center [91, 302] width 13 height 14
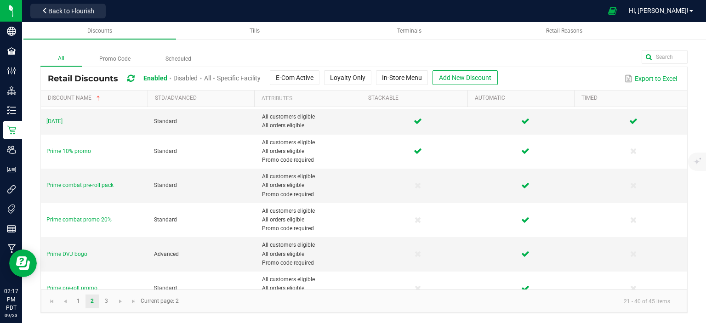
scroll to position [377, 0]
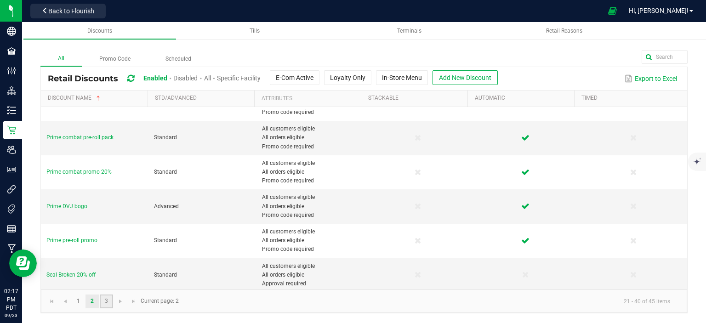
click at [106, 301] on link "3" at bounding box center [106, 302] width 13 height 14
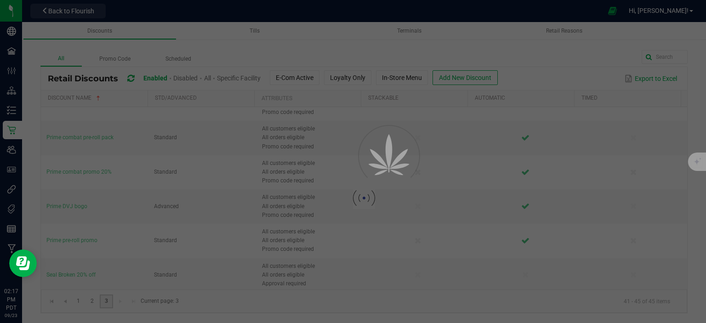
scroll to position [0, 0]
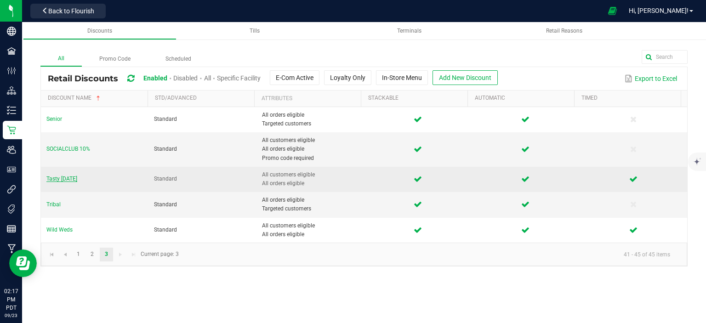
click at [68, 176] on span "Tasty [DATE]" at bounding box center [61, 179] width 31 height 6
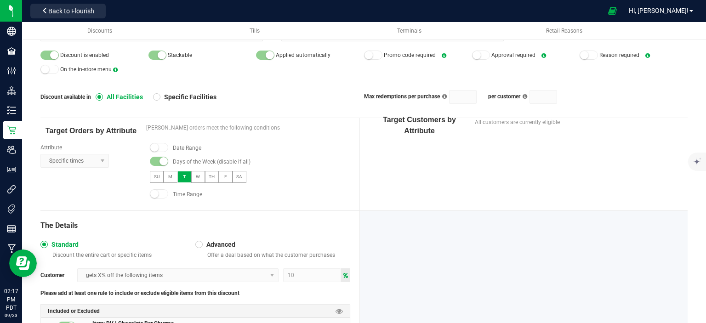
scroll to position [1, 0]
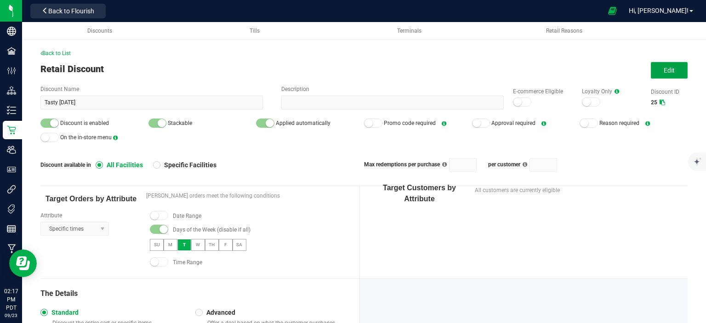
click at [671, 66] on button "Edit" at bounding box center [669, 70] width 37 height 17
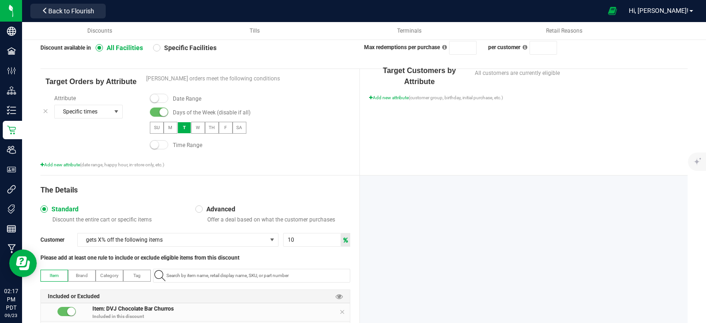
scroll to position [263, 0]
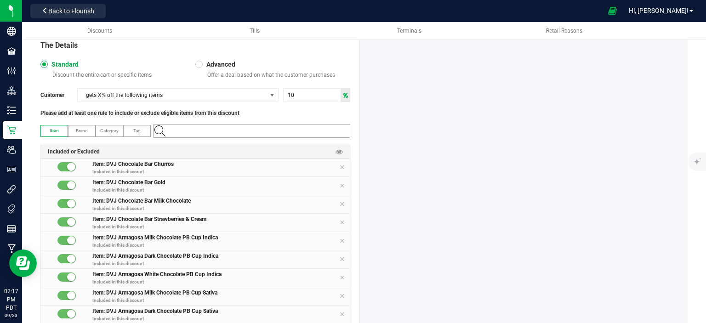
click at [240, 129] on input "NO DATA FOUND" at bounding box center [256, 131] width 187 height 13
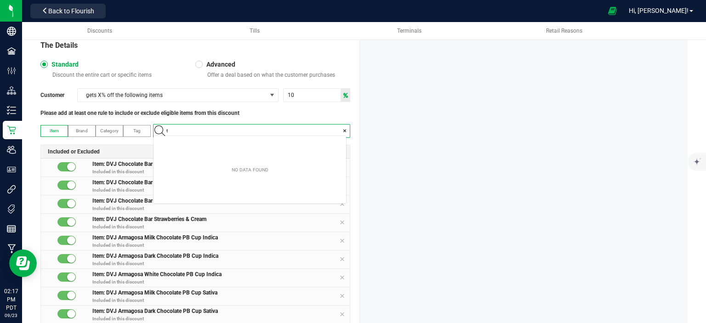
scroll to position [13, 193]
type input "t"
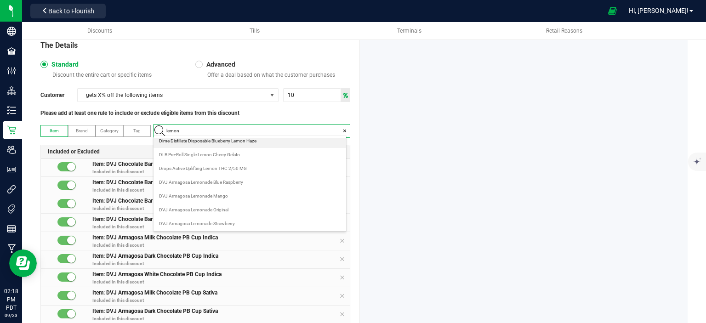
scroll to position [0, 0]
type input "l"
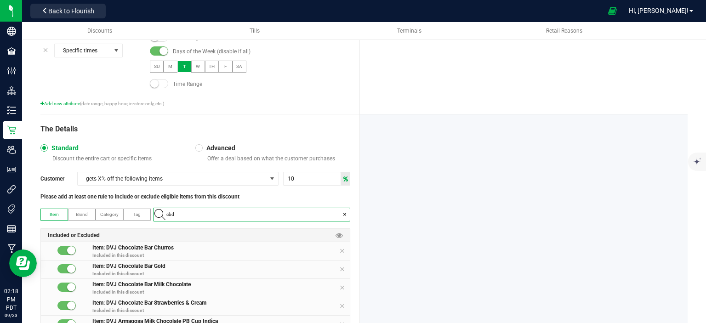
scroll to position [193, 0]
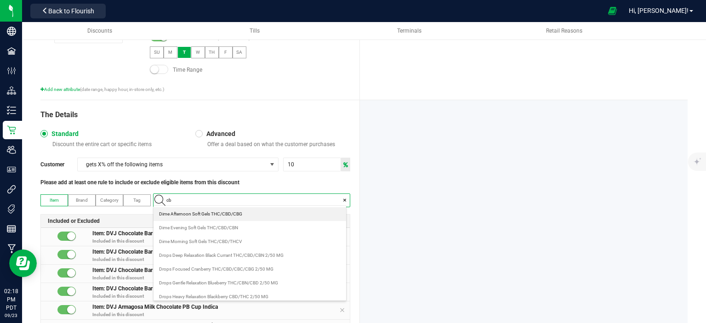
type input "c"
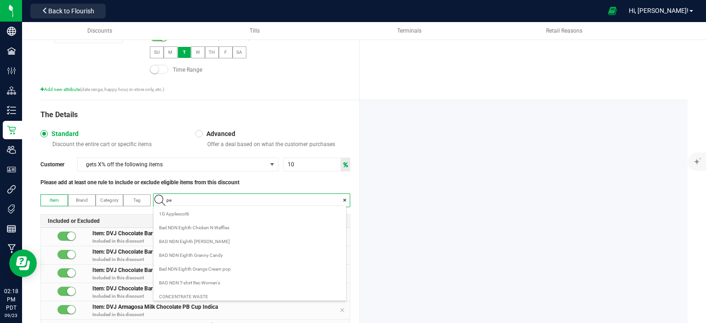
scroll to position [13, 193]
type input "pepper"
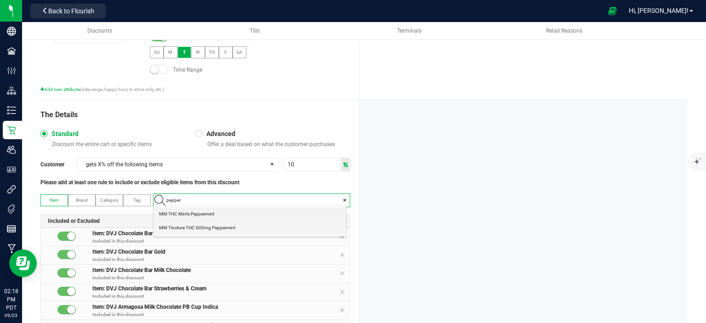
click at [227, 228] on span "MM Tincture THC 600mg Peppermint" at bounding box center [197, 227] width 76 height 9
click at [242, 200] on input at bounding box center [256, 200] width 187 height 13
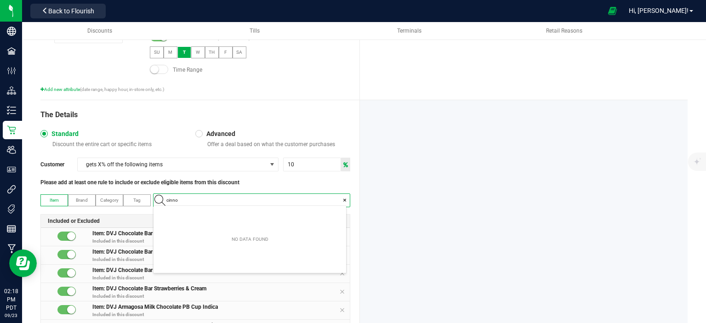
type input "cinn"
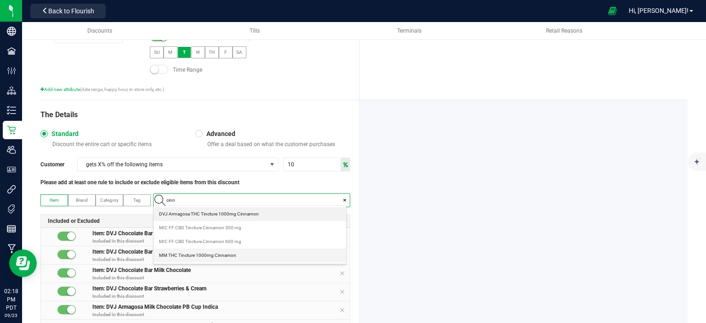
click at [228, 257] on span "MM THC Tincture 1000mg Cinnamon" at bounding box center [197, 255] width 77 height 9
click at [256, 201] on input at bounding box center [256, 200] width 187 height 13
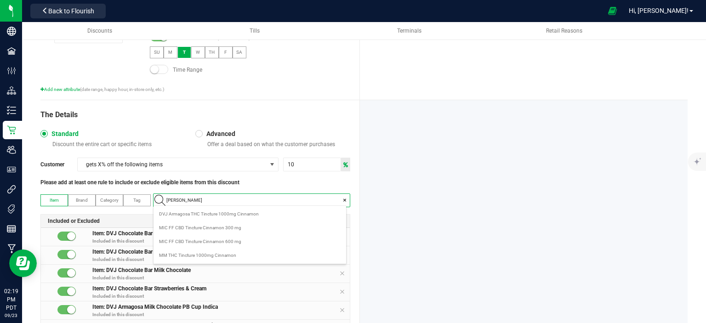
type input "lavend"
click at [242, 211] on span "MM Tincture THC+CBN 260mg Lavender" at bounding box center [200, 214] width 83 height 9
type input "lemon"
click at [342, 196] on span at bounding box center [344, 200] width 5 height 9
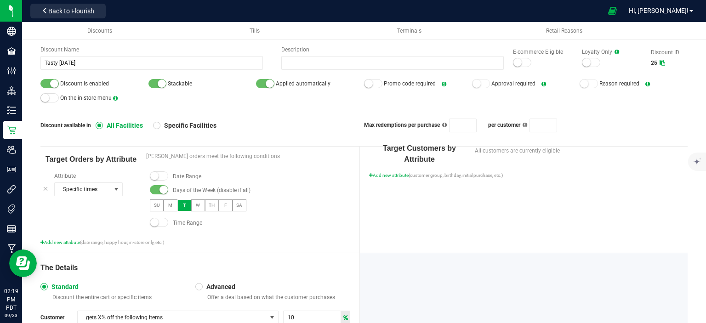
scroll to position [0, 0]
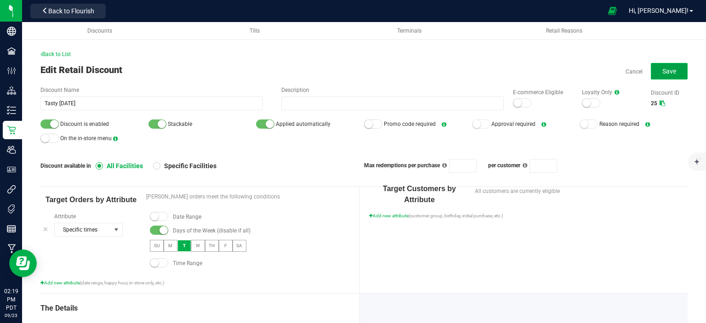
click at [667, 70] on span "Save" at bounding box center [669, 71] width 14 height 7
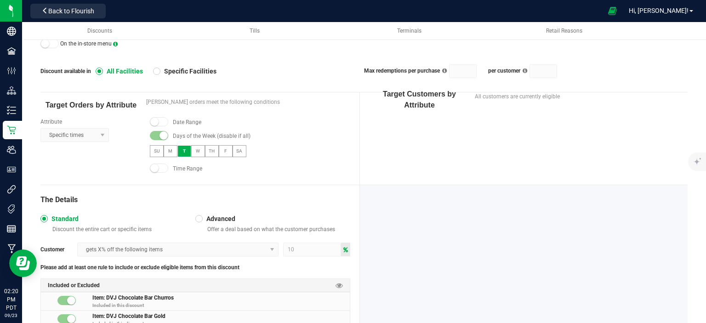
scroll to position [94, 0]
click at [57, 9] on span "Back to Flourish" at bounding box center [71, 10] width 46 height 7
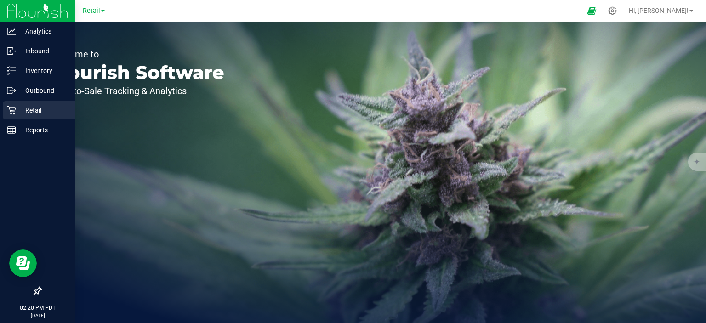
click at [13, 111] on icon at bounding box center [11, 110] width 9 height 9
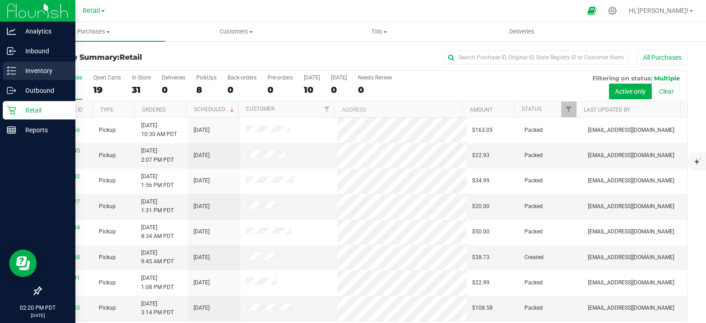
click at [45, 69] on p "Inventory" at bounding box center [43, 70] width 55 height 11
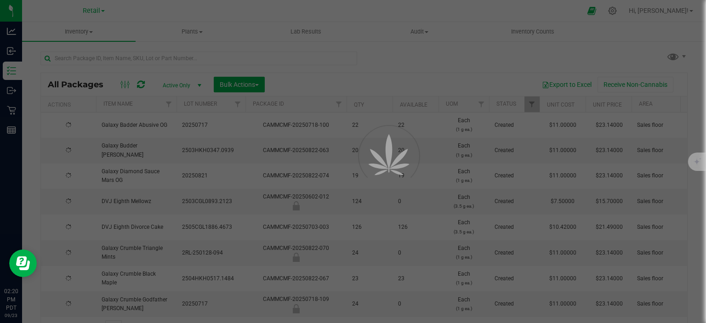
click at [178, 57] on div at bounding box center [353, 161] width 706 height 323
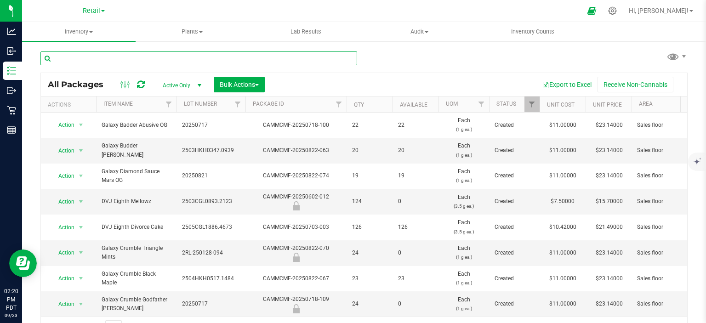
click at [125, 55] on input "text" at bounding box center [198, 58] width 317 height 14
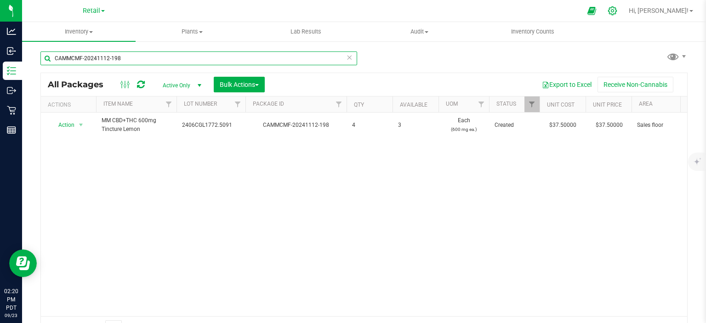
type input "CAMMCMF-20241112-198"
click at [617, 13] on icon at bounding box center [613, 11] width 10 height 10
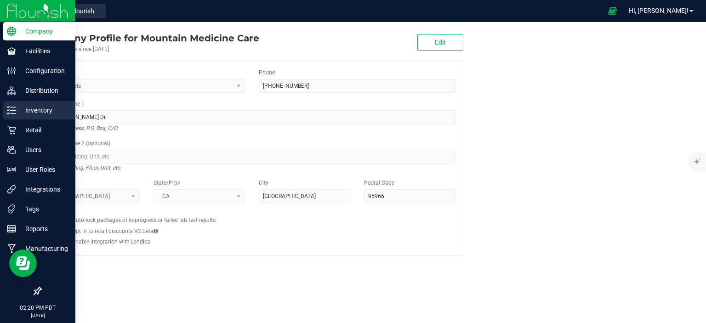
click at [10, 114] on icon at bounding box center [11, 110] width 9 height 9
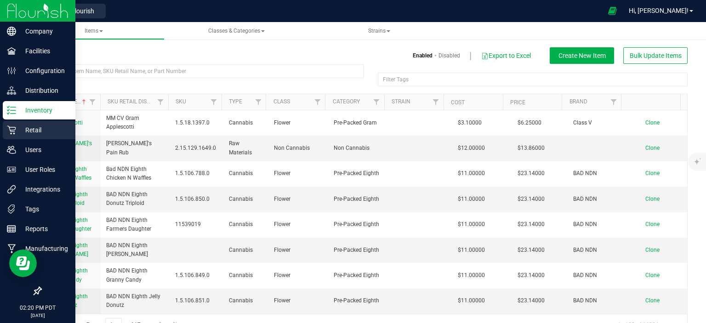
click at [33, 129] on p "Retail" at bounding box center [43, 130] width 55 height 11
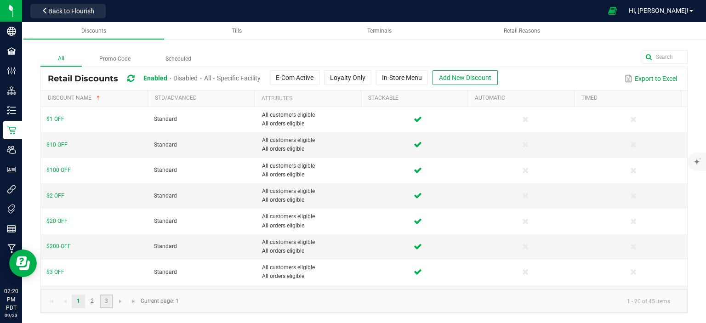
click at [106, 301] on link "3" at bounding box center [106, 302] width 13 height 14
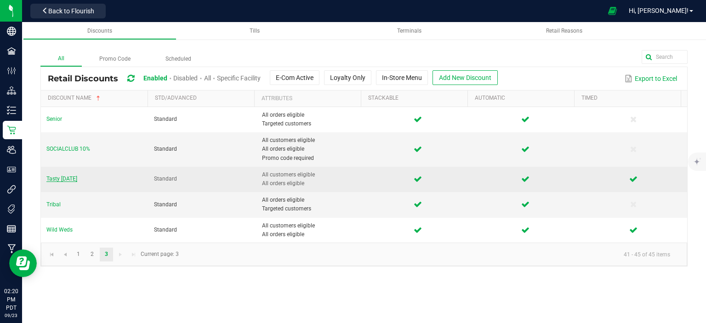
click at [70, 179] on span "Tasty [DATE]" at bounding box center [61, 179] width 31 height 6
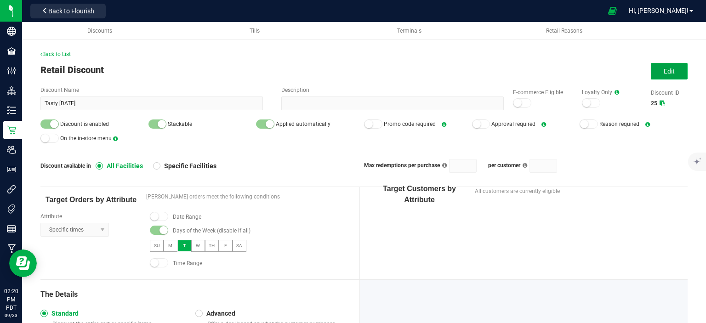
click at [664, 69] on span "Edit" at bounding box center [669, 71] width 11 height 7
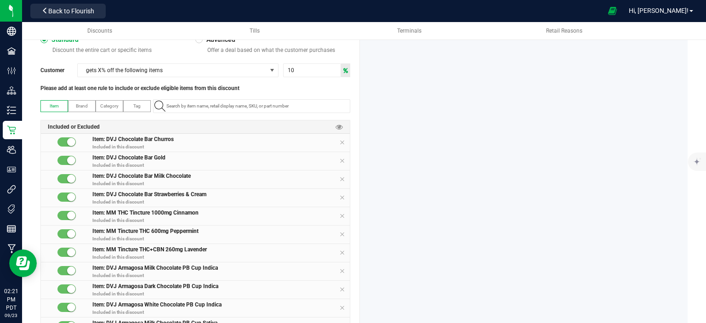
scroll to position [285, 0]
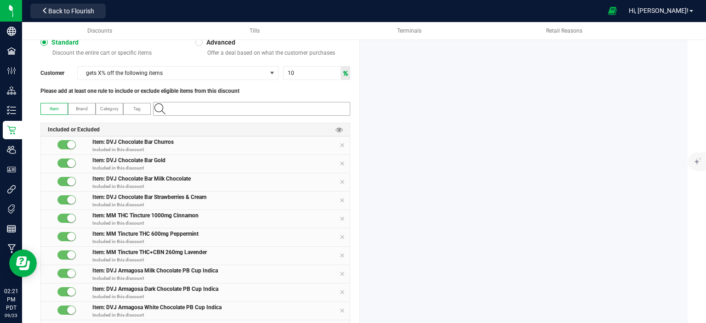
click at [253, 105] on input "NO DATA FOUND" at bounding box center [256, 108] width 187 height 13
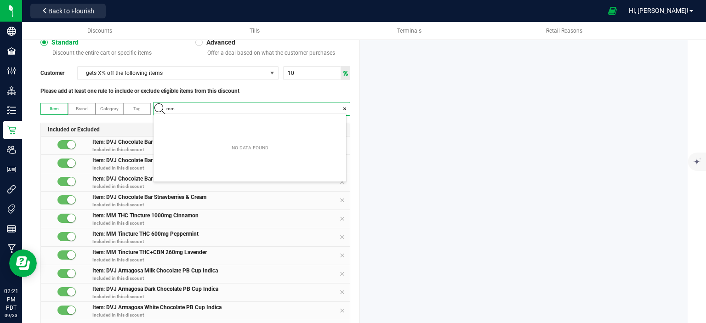
scroll to position [0, 0]
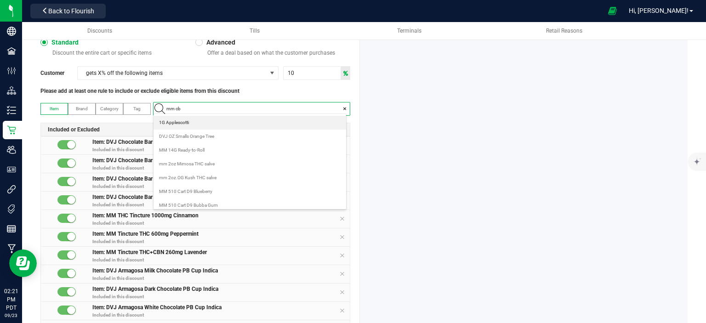
type input "mm cbd"
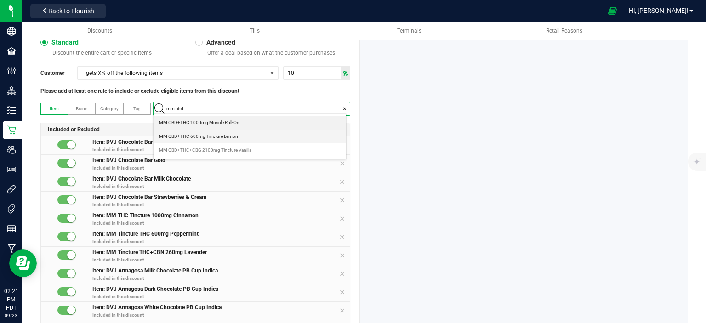
click at [230, 136] on span "MM CBD+THC 600mg Tincture Lemon" at bounding box center [198, 136] width 79 height 9
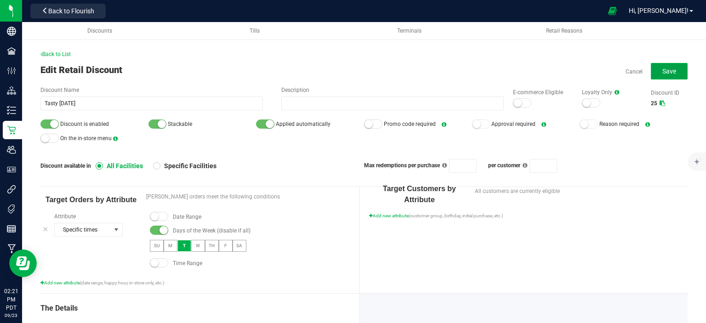
click at [655, 79] on button "Save" at bounding box center [669, 71] width 37 height 17
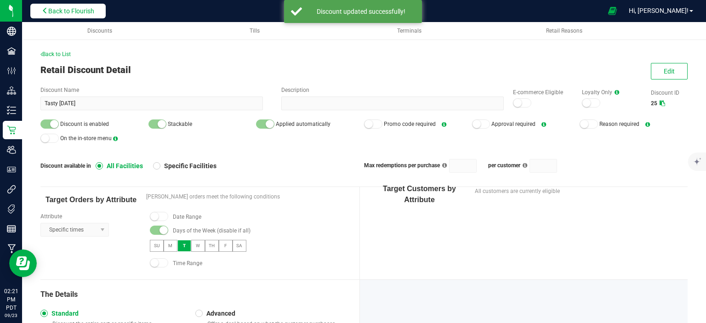
click at [72, 11] on span "Back to Flourish" at bounding box center [71, 10] width 46 height 7
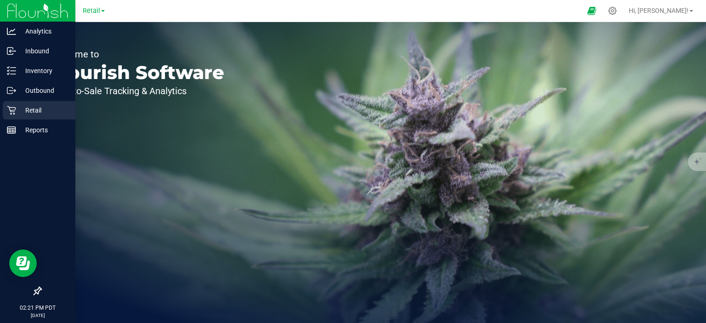
click at [13, 110] on icon at bounding box center [11, 110] width 9 height 9
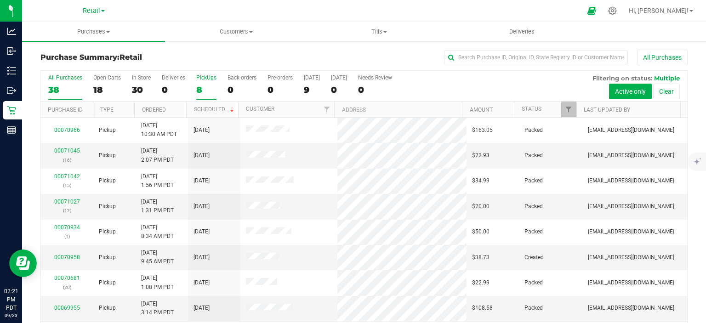
click at [200, 86] on div "8" at bounding box center [206, 90] width 20 height 11
click at [0, 0] on input "PickUps 8" at bounding box center [0, 0] width 0 height 0
click at [214, 112] on link "Scheduled" at bounding box center [215, 109] width 42 height 6
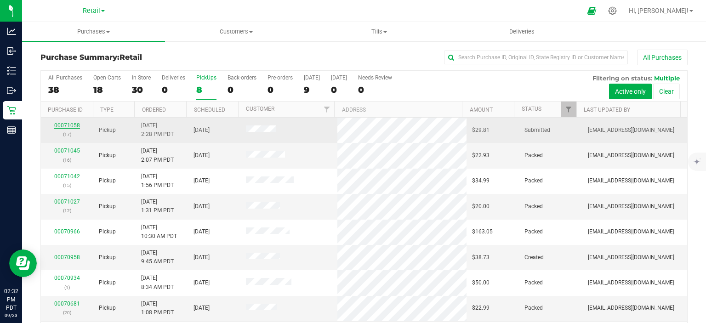
click at [62, 124] on link "00071058" at bounding box center [67, 125] width 26 height 6
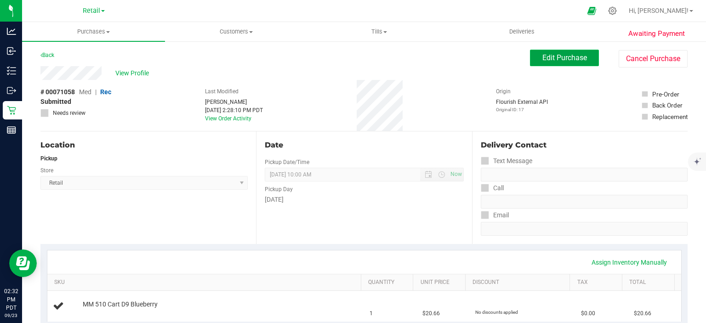
click at [550, 61] on span "Edit Purchase" at bounding box center [564, 57] width 45 height 9
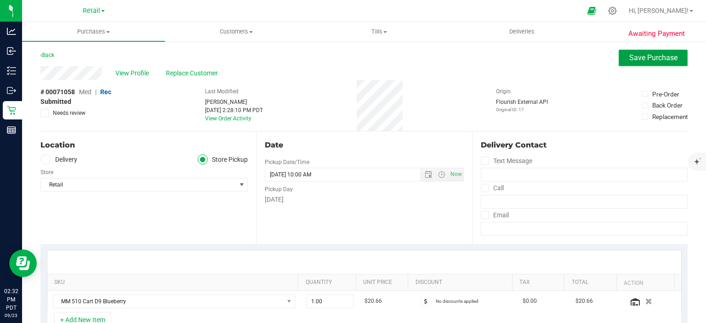
click at [641, 55] on span "Save Purchase" at bounding box center [653, 57] width 48 height 9
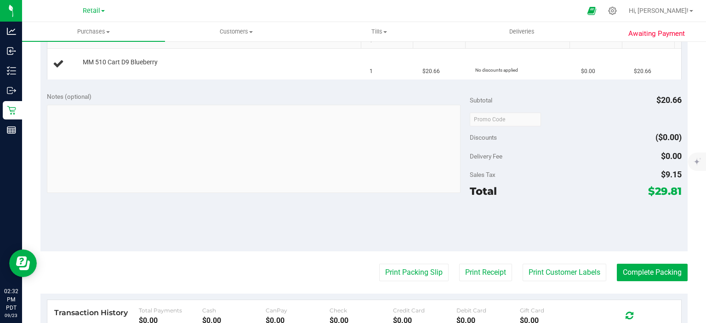
scroll to position [246, 0]
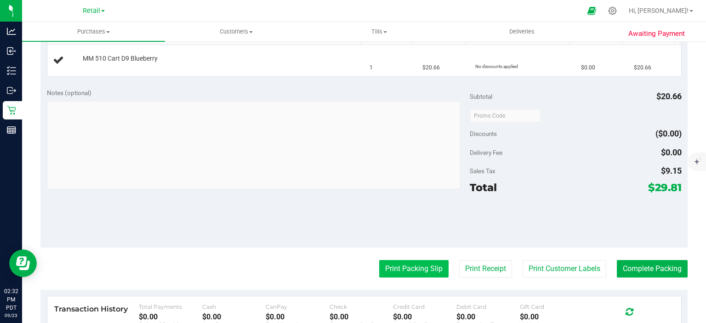
click at [412, 269] on button "Print Packing Slip" at bounding box center [413, 268] width 69 height 17
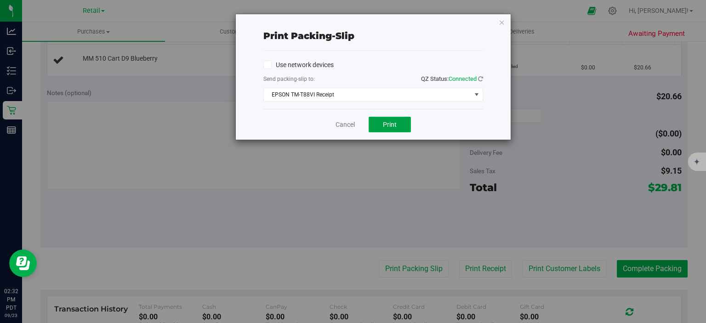
click at [393, 118] on button "Print" at bounding box center [390, 125] width 42 height 16
click at [501, 22] on icon "button" at bounding box center [502, 22] width 6 height 11
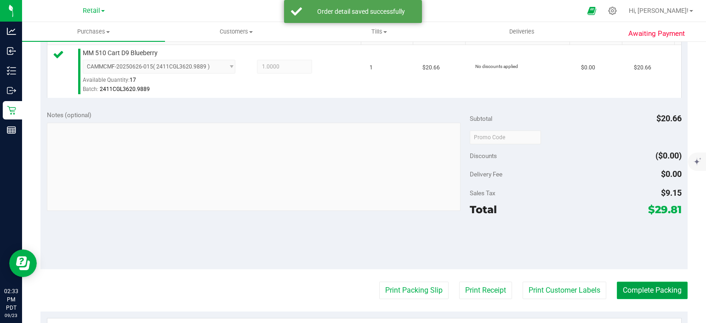
click at [648, 297] on button "Complete Packing" at bounding box center [652, 290] width 71 height 17
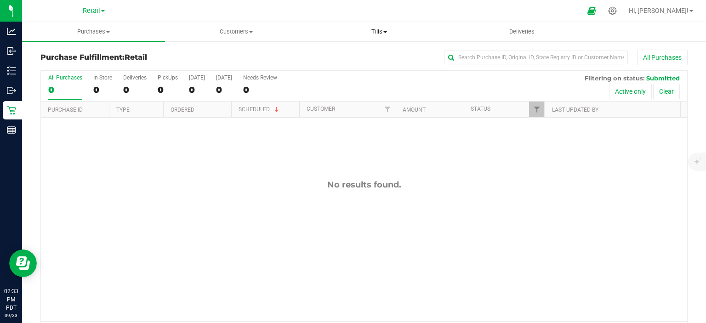
click at [385, 32] on span at bounding box center [385, 32] width 4 height 2
click at [342, 52] on span "Manage tills" at bounding box center [338, 55] width 62 height 8
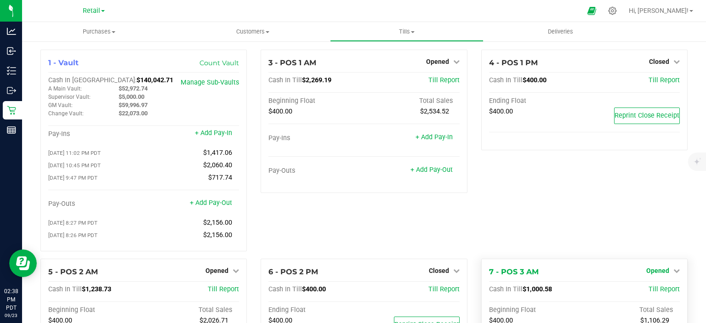
click at [673, 273] on icon at bounding box center [676, 270] width 6 height 6
click at [657, 293] on link "Close Till" at bounding box center [658, 289] width 25 height 7
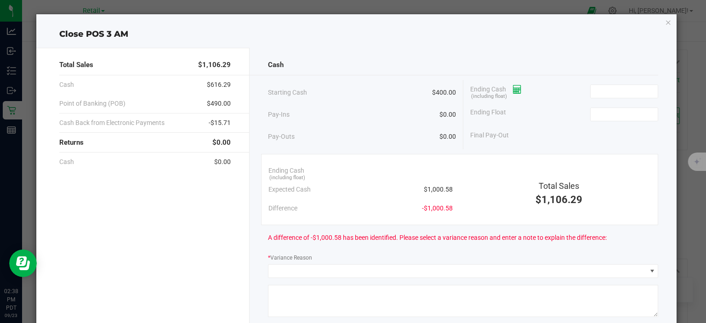
click at [514, 89] on icon at bounding box center [517, 89] width 9 height 6
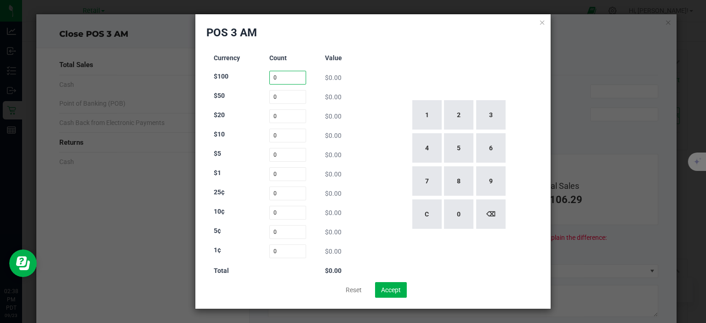
click at [292, 79] on input "0" at bounding box center [287, 78] width 37 height 14
type input "2"
type input "0"
type input "20"
type input "15"
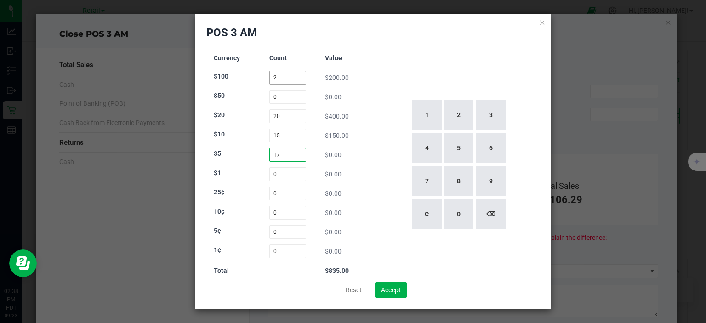
type input "17"
type input "139"
type input "53"
type input "89"
type input "57"
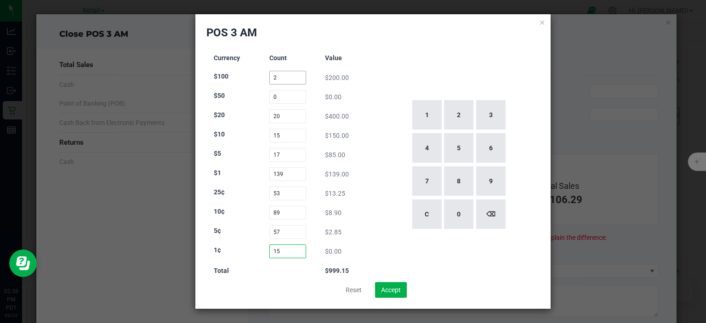
type input "158"
click at [391, 286] on button "Accept" at bounding box center [391, 290] width 32 height 16
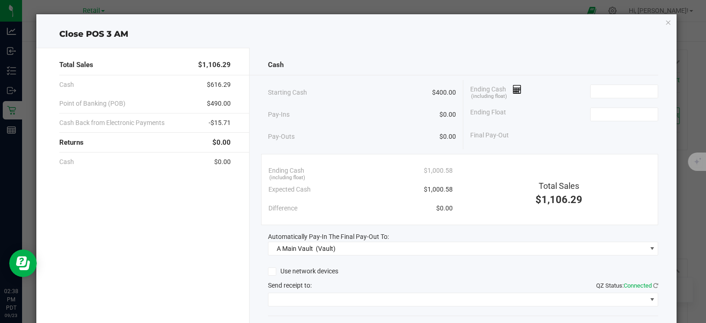
type input "$1,000.58"
click at [610, 114] on input at bounding box center [625, 114] width 68 height 13
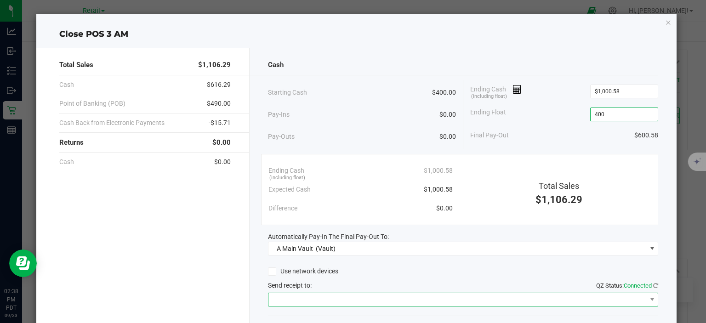
click at [549, 297] on span at bounding box center [457, 299] width 378 height 13
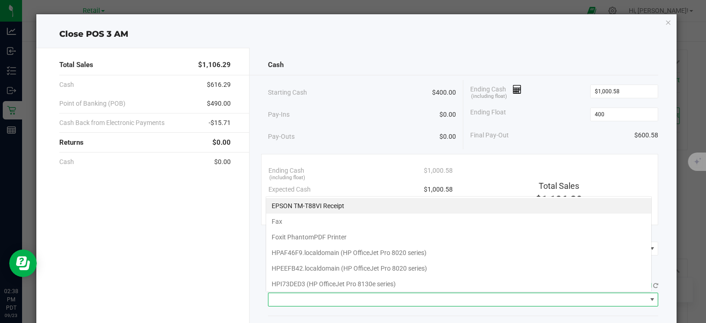
type input "$400.00"
click at [339, 203] on Receipt "EPSON TM-T88VI Receipt" at bounding box center [458, 206] width 385 height 16
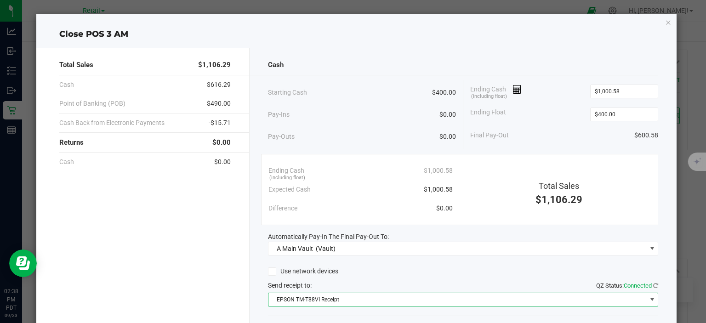
scroll to position [57, 0]
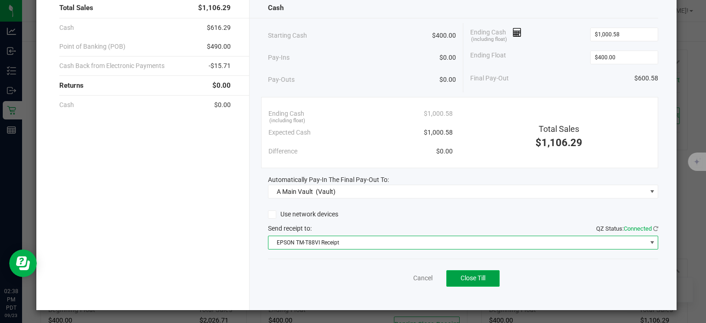
click at [483, 280] on button "Close Till" at bounding box center [472, 278] width 53 height 17
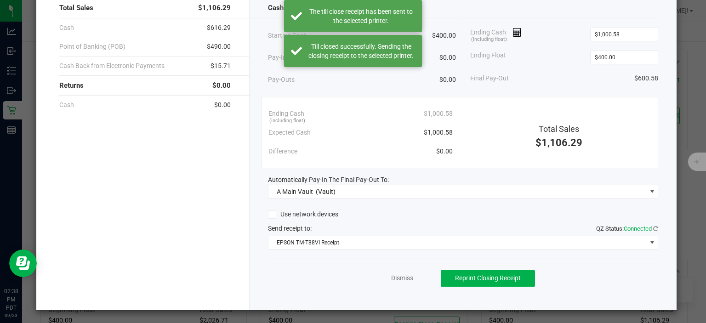
click at [404, 276] on link "Dismiss" at bounding box center [402, 278] width 22 height 10
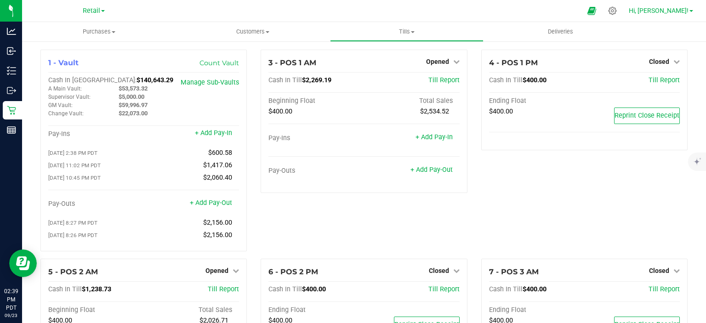
click at [684, 6] on link "Hi, [PERSON_NAME]!" at bounding box center [661, 11] width 72 height 10
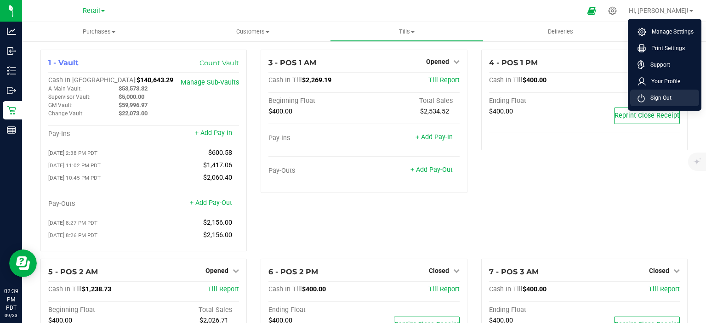
click at [666, 99] on span "Sign Out" at bounding box center [658, 97] width 27 height 9
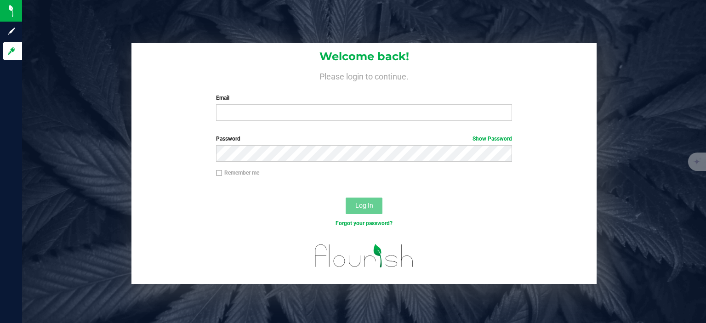
click at [239, 100] on label "Email" at bounding box center [364, 98] width 296 height 8
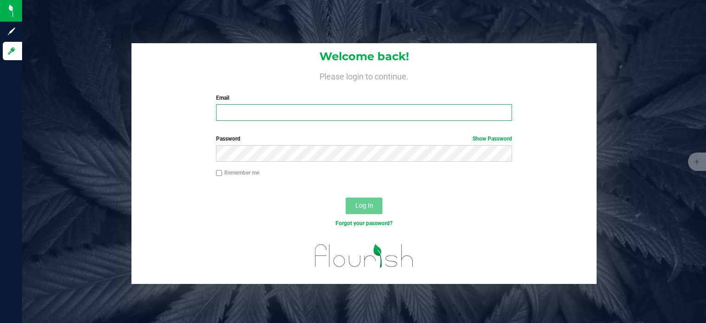
click at [239, 104] on input "Email" at bounding box center [364, 112] width 296 height 17
type input "[EMAIL_ADDRESS][DOMAIN_NAME]"
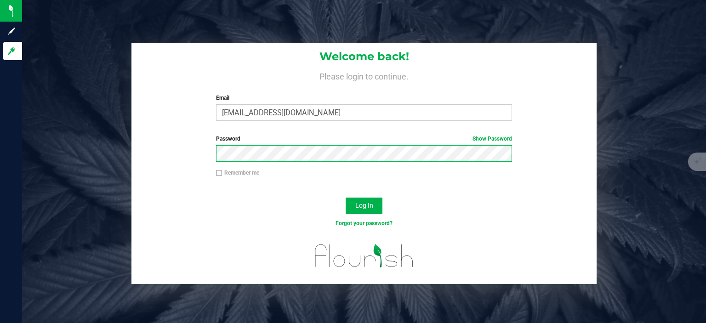
click at [346, 198] on button "Log In" at bounding box center [364, 206] width 37 height 17
